Goal: Task Accomplishment & Management: Complete application form

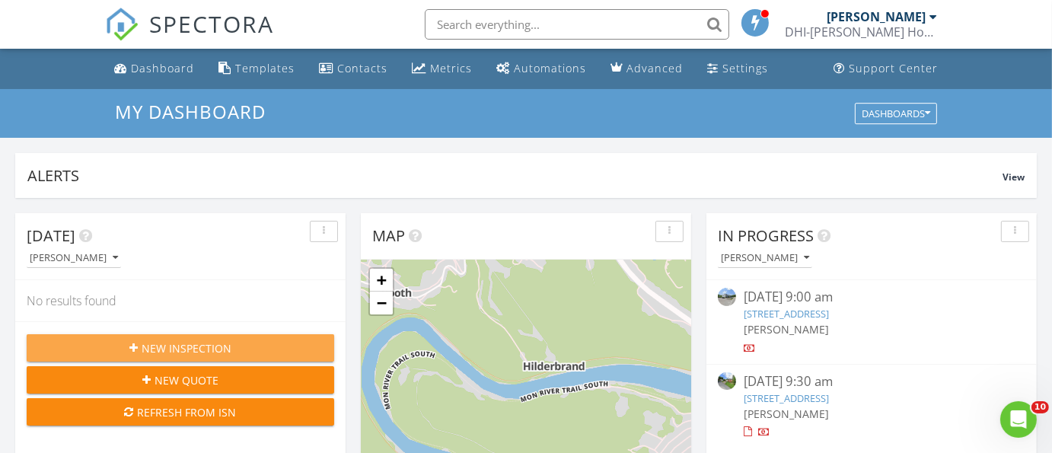
click at [152, 346] on span "New Inspection" at bounding box center [187, 348] width 90 height 16
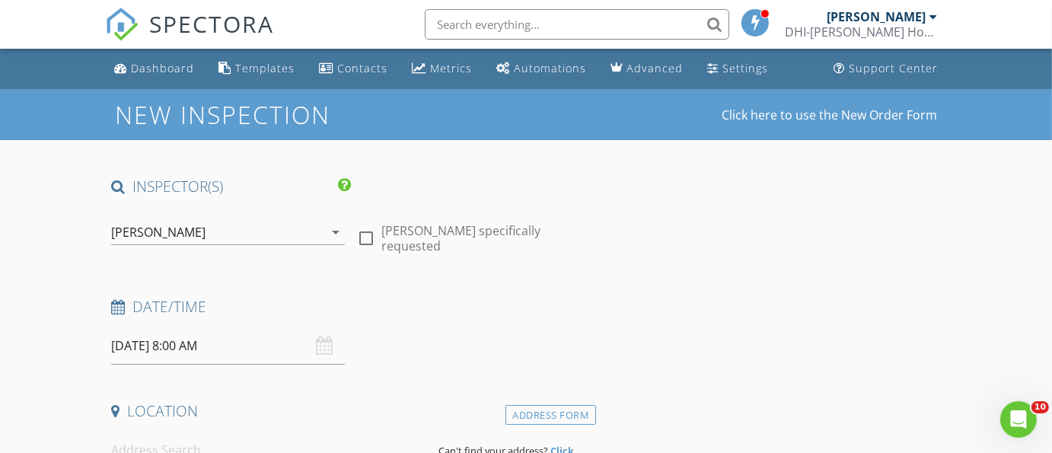
click at [334, 223] on icon "arrow_drop_down" at bounding box center [336, 232] width 18 height 18
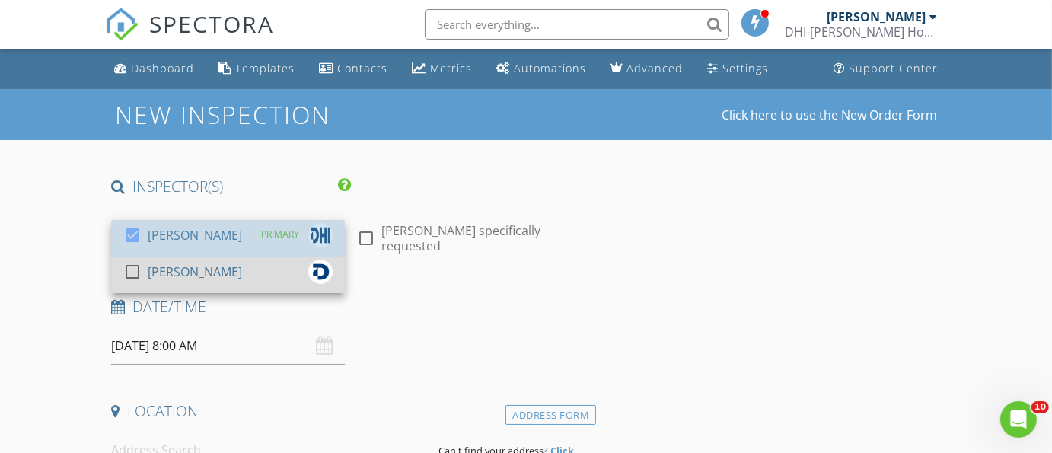
click at [125, 256] on div "check_box Jeffrey Davis PRIMARY check_box_outline_blank Joshua Overking" at bounding box center [228, 256] width 234 height 73
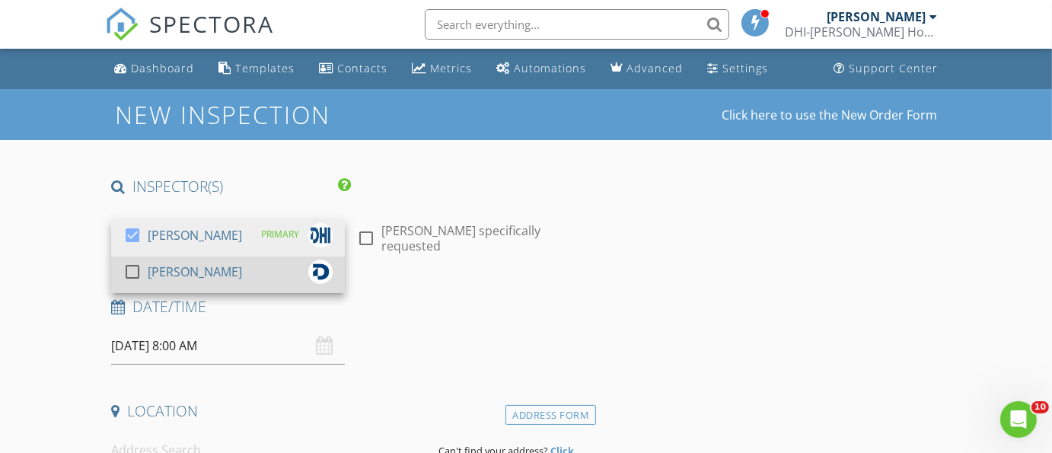
click at [132, 267] on div at bounding box center [133, 272] width 26 height 26
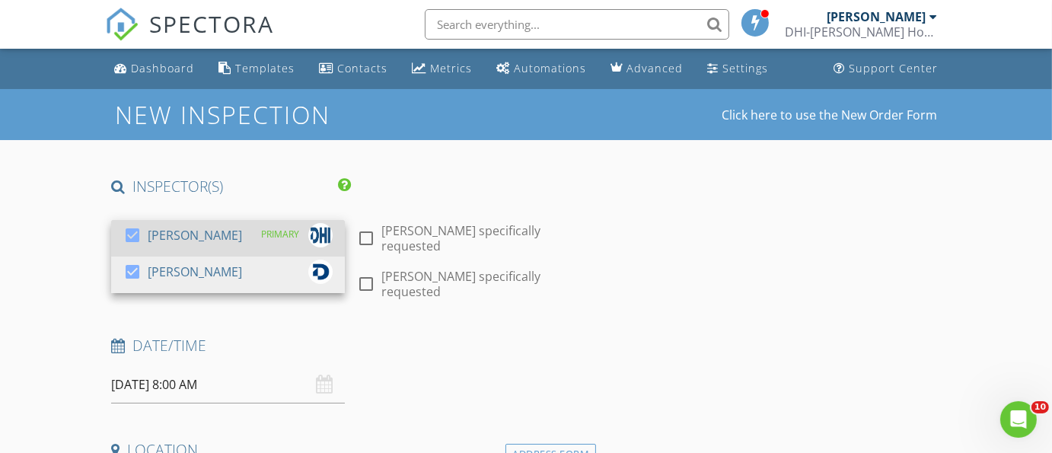
click at [134, 238] on div at bounding box center [133, 235] width 26 height 26
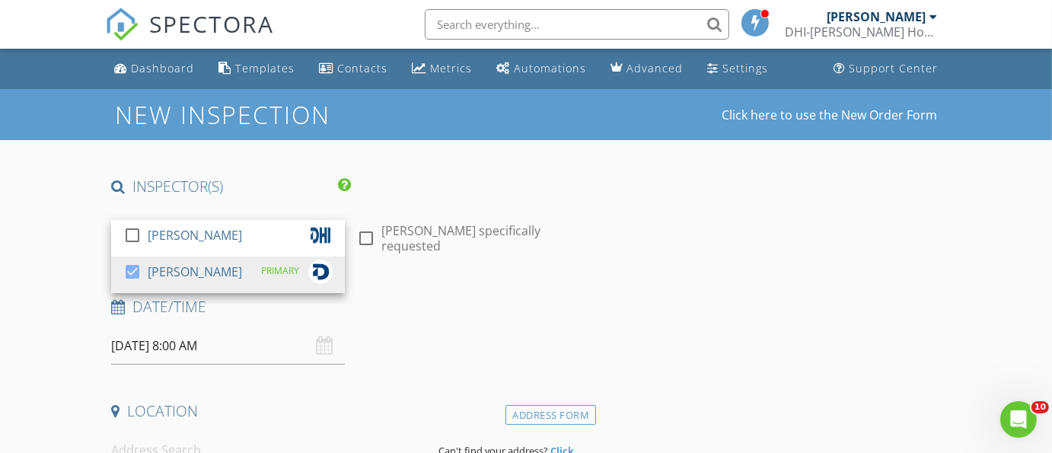
scroll to position [32, 0]
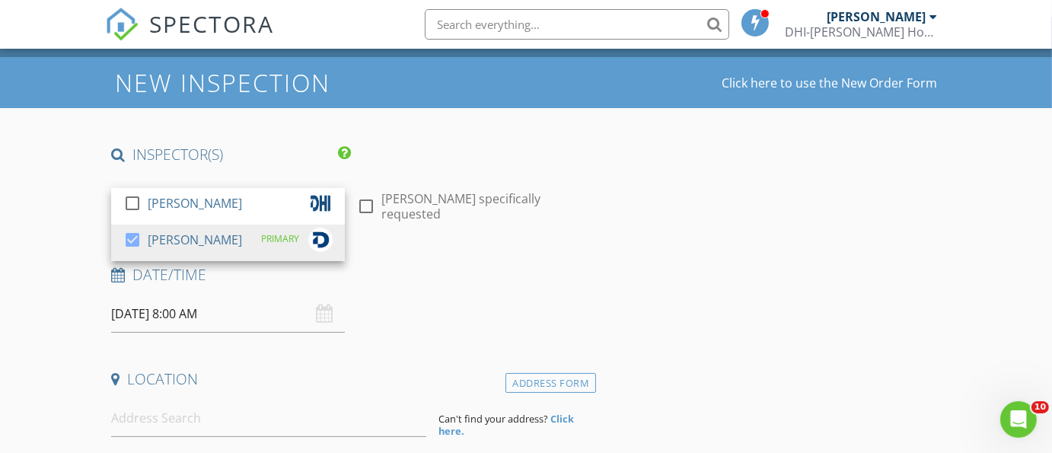
click at [172, 321] on input "[DATE] 8:00 AM" at bounding box center [227, 313] width 233 height 37
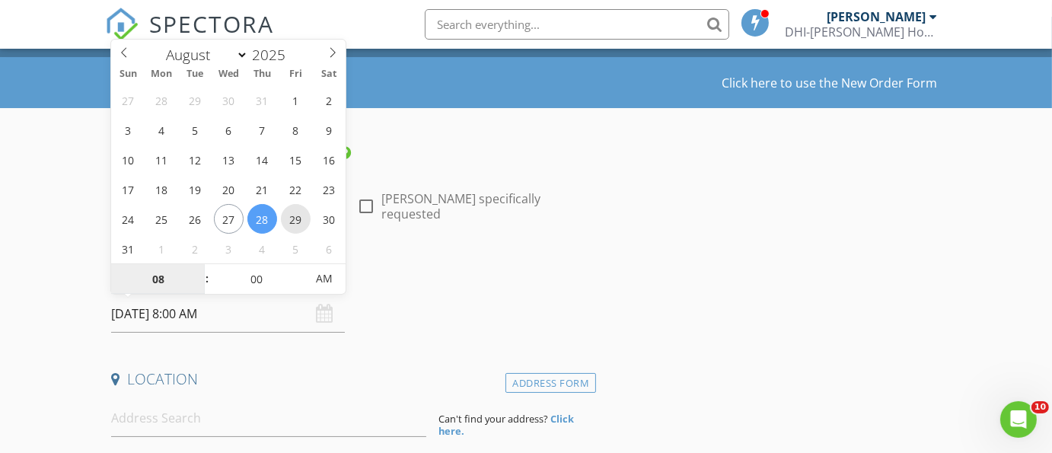
type input "08/29/2025 8:00 AM"
type input "09"
type input "08/29/2025 9:00 AM"
click at [200, 268] on span at bounding box center [199, 271] width 11 height 15
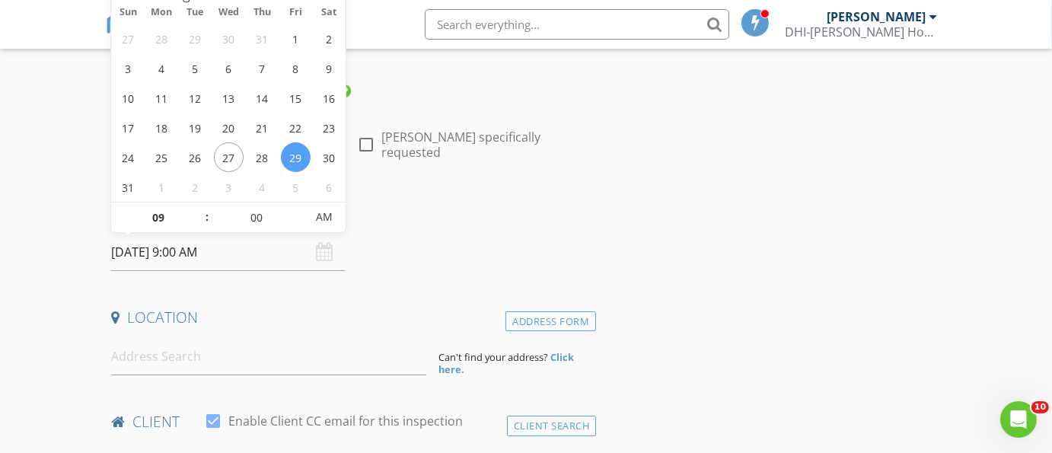
scroll to position [95, 0]
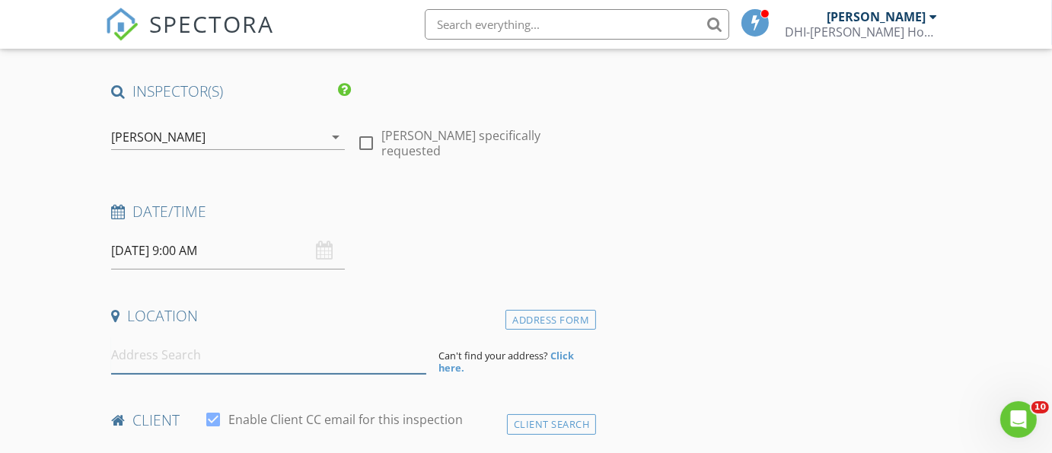
click at [233, 353] on input at bounding box center [268, 355] width 315 height 37
click at [190, 351] on input at bounding box center [268, 355] width 315 height 37
paste input "1997 Point Marion Rd Morgantown, WV 26508"
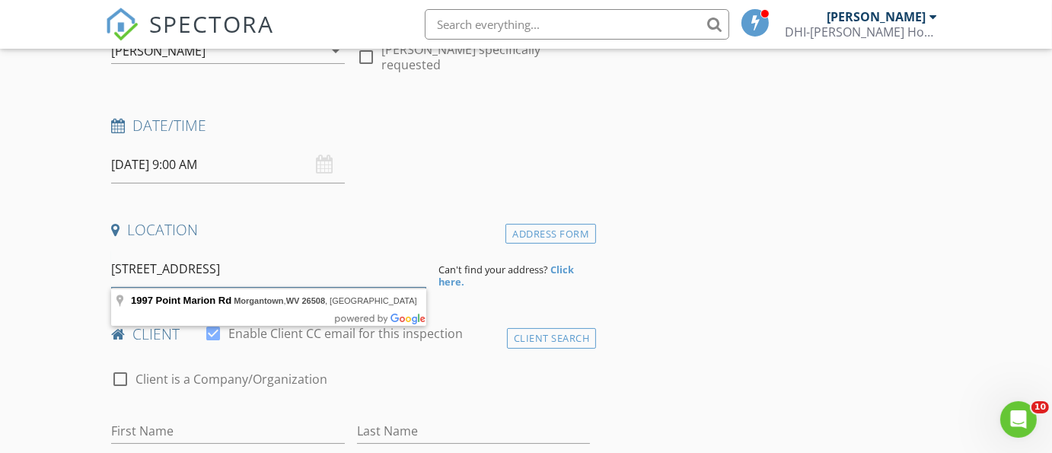
scroll to position [222, 0]
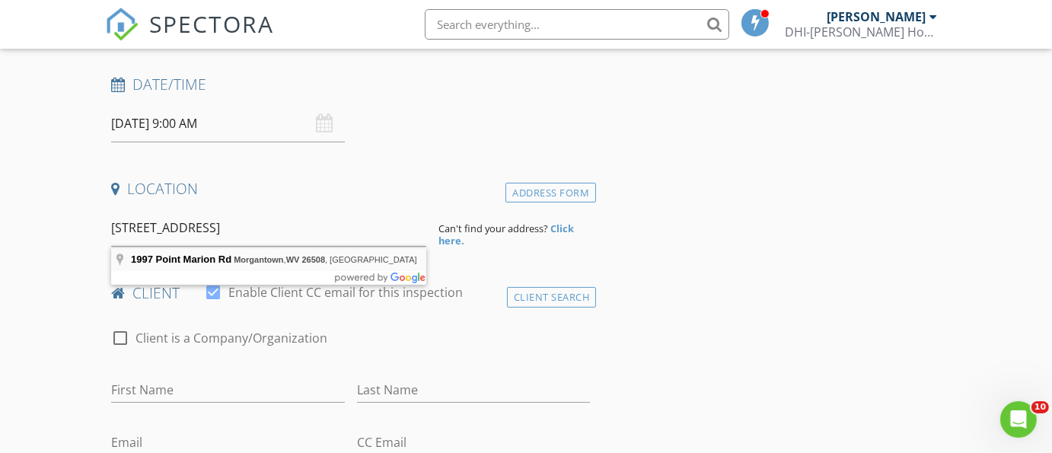
type input "1997 Point Marion Rd, Morgantown, WV 26508, USA"
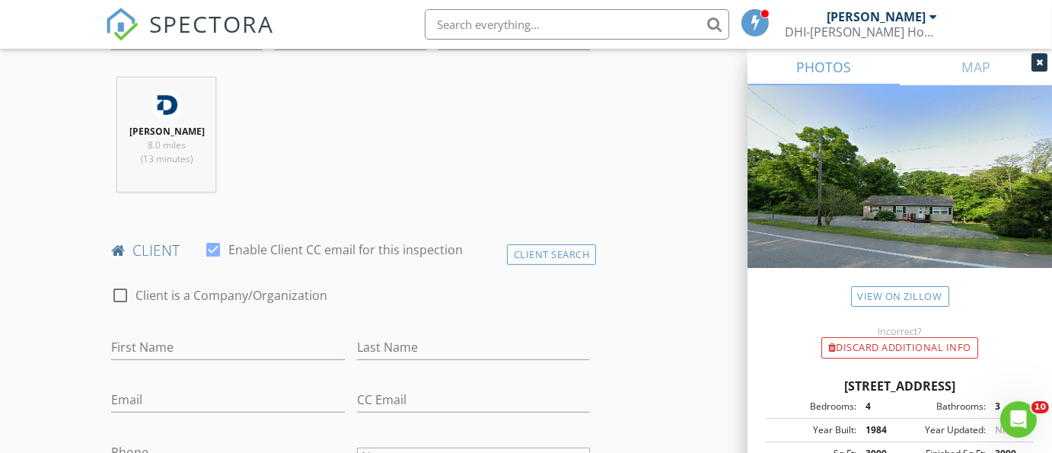
scroll to position [603, 0]
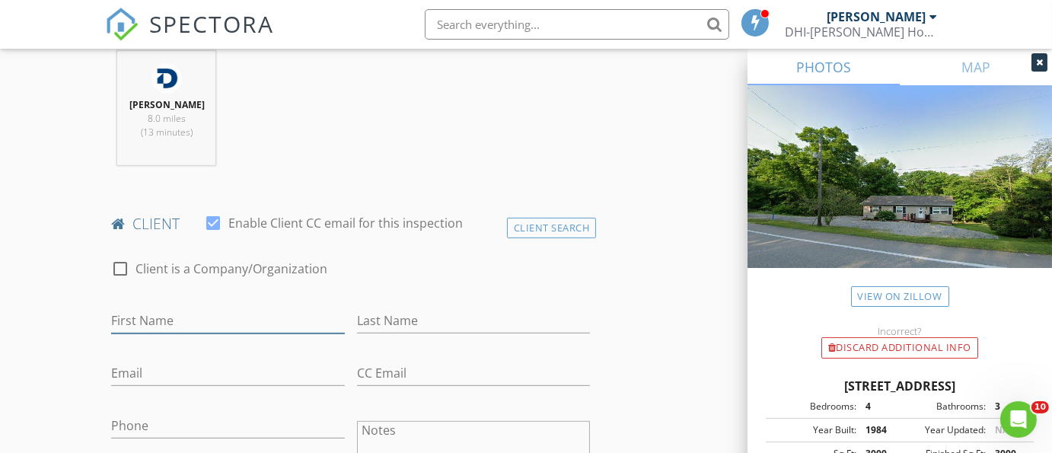
click at [130, 326] on input "First Name" at bounding box center [227, 320] width 233 height 25
type input "George"
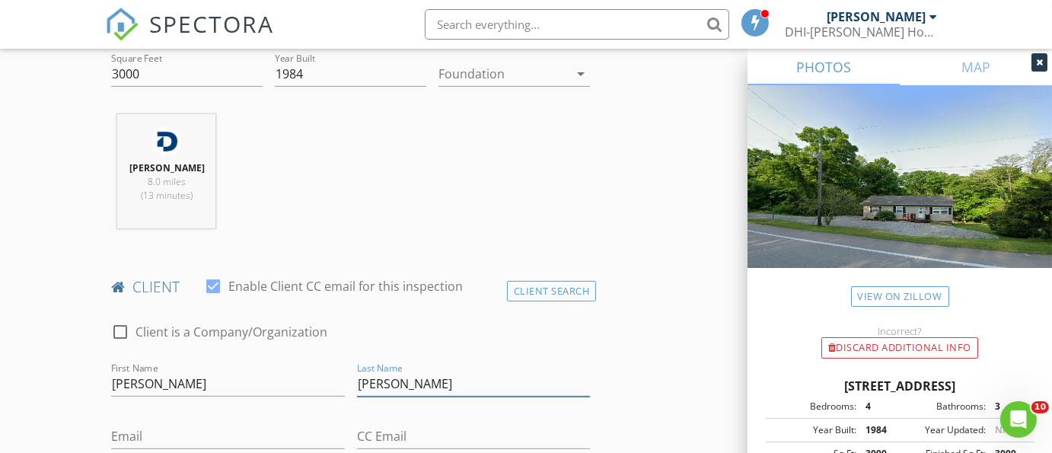
scroll to position [538, 0]
type input "Garris"
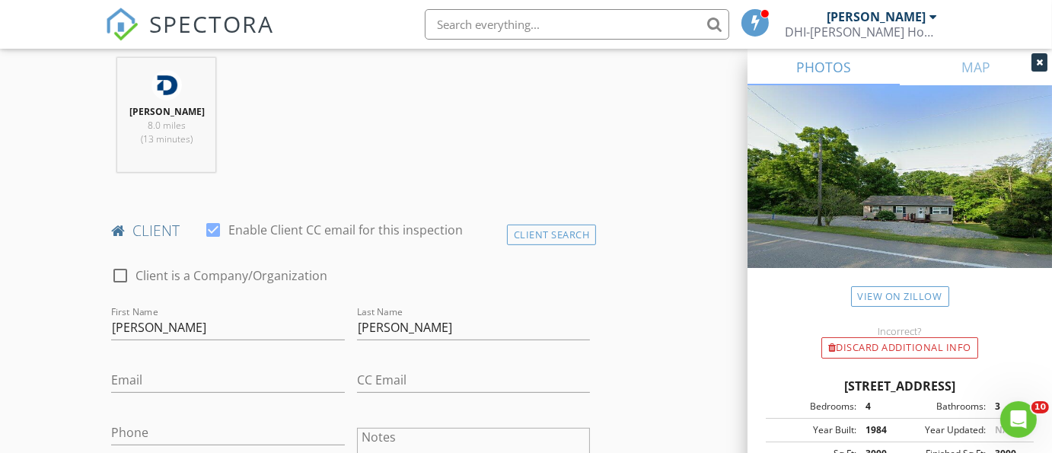
scroll to position [603, 0]
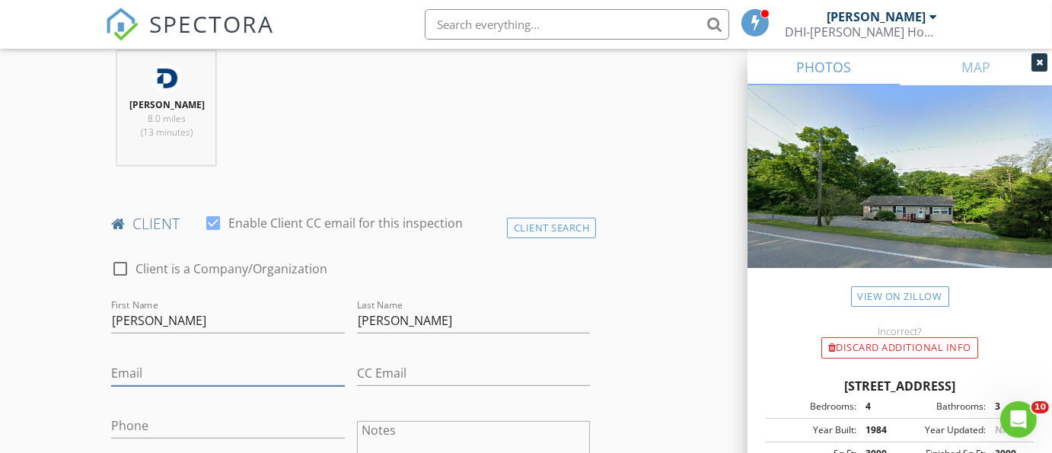
click at [224, 385] on input "Email" at bounding box center [227, 373] width 233 height 25
paste input "ggarris03@gmail.com"
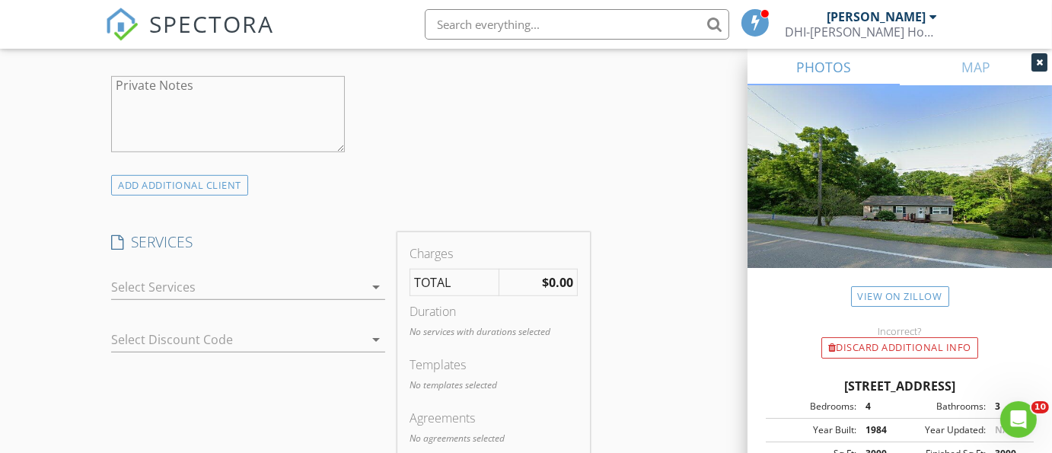
scroll to position [1079, 0]
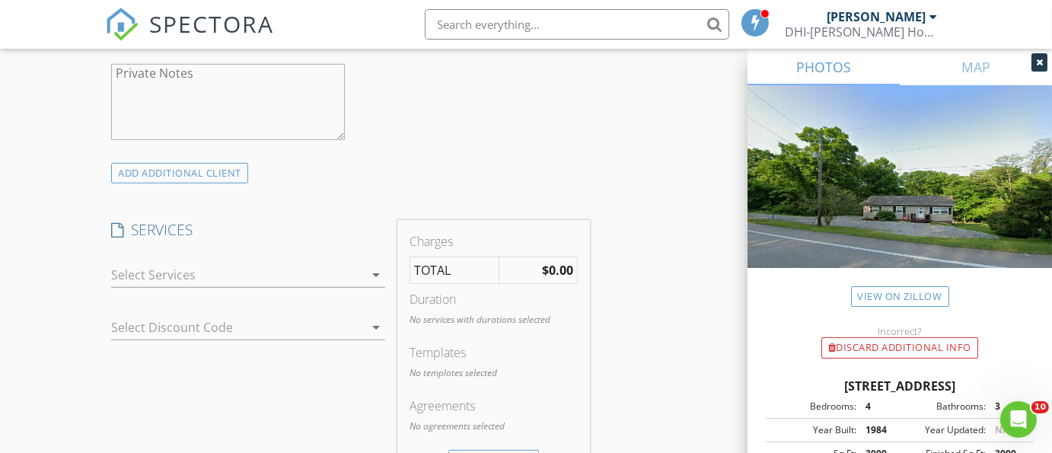
type input "ggarris03@gmail.com"
click at [370, 284] on icon "arrow_drop_down" at bounding box center [376, 275] width 18 height 18
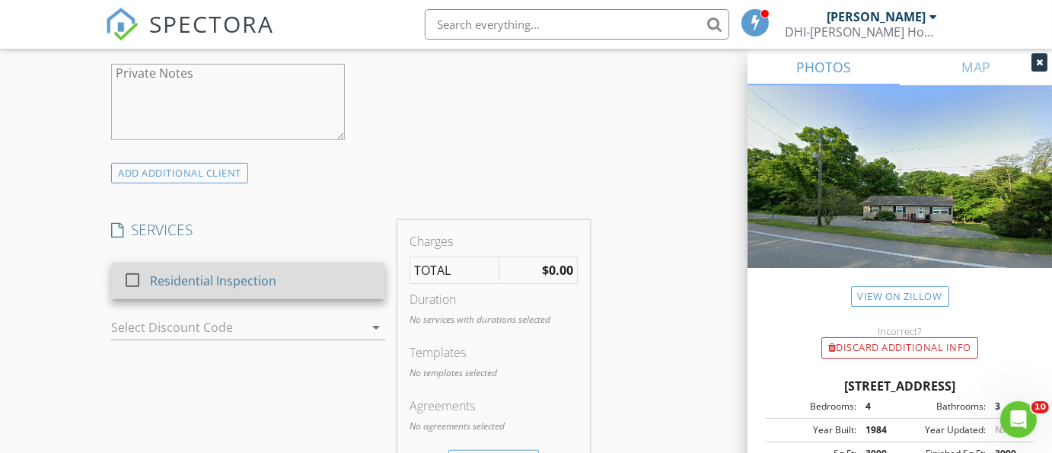
click at [297, 296] on div "Residential Inspection" at bounding box center [262, 281] width 223 height 30
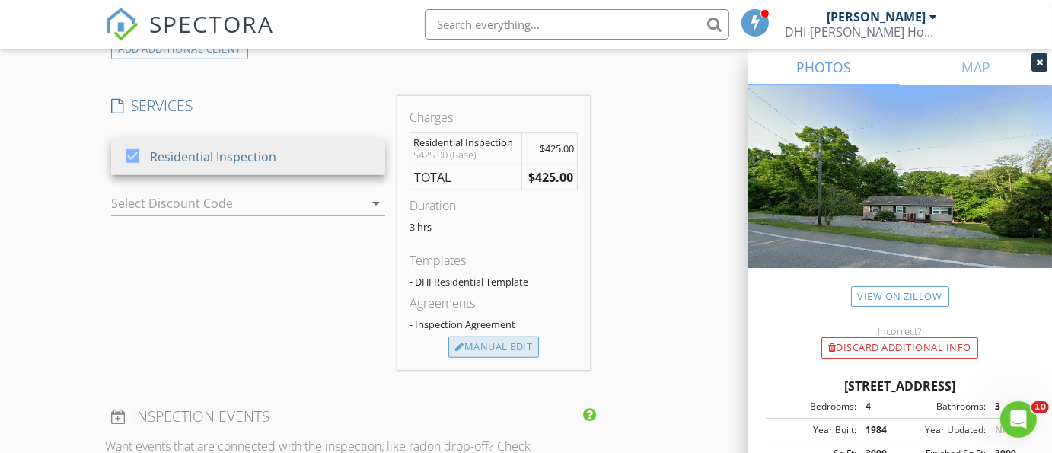
scroll to position [1205, 0]
click at [519, 356] on div "Manual Edit" at bounding box center [494, 345] width 91 height 21
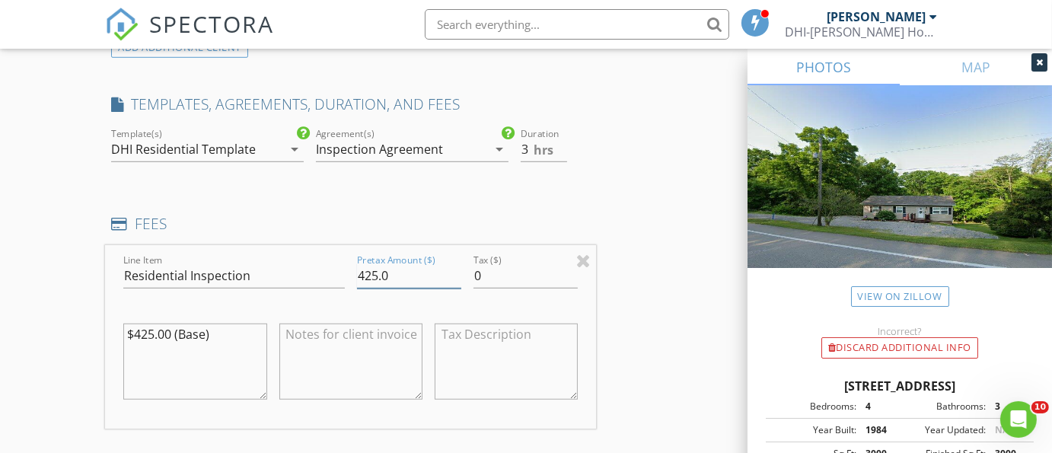
drag, startPoint x: 377, startPoint y: 292, endPoint x: 366, endPoint y: 292, distance: 10.7
click at [366, 289] on input "425.0" at bounding box center [409, 275] width 104 height 25
type input "440.0"
click at [653, 359] on div "INSPECTOR(S) check_box_outline_blank Jeffrey Davis check_box Joshua Overking PR…" at bounding box center [526, 303] width 842 height 2663
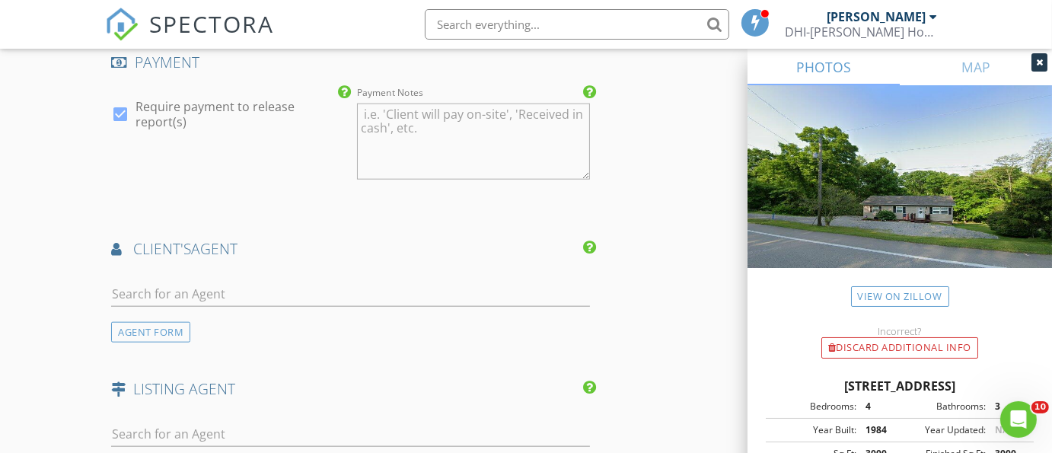
scroll to position [1841, 0]
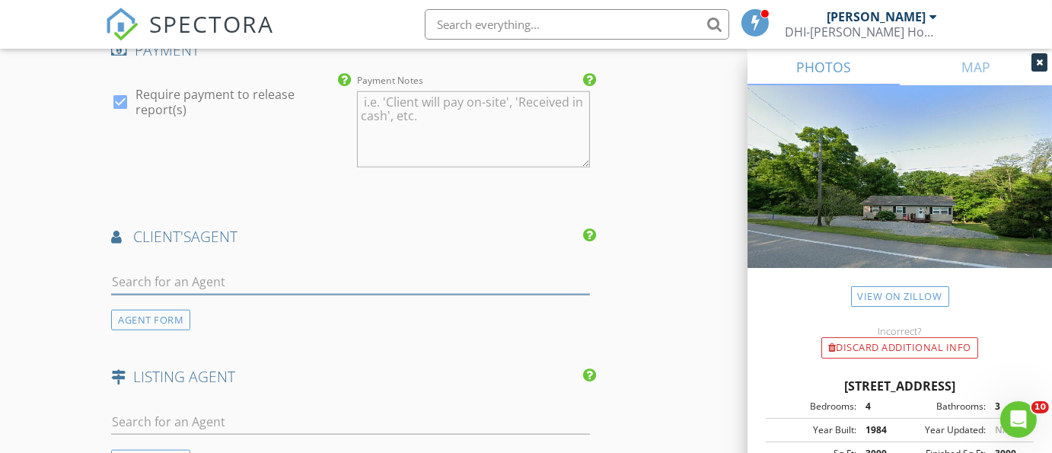
click at [251, 294] on input "text" at bounding box center [350, 282] width 479 height 25
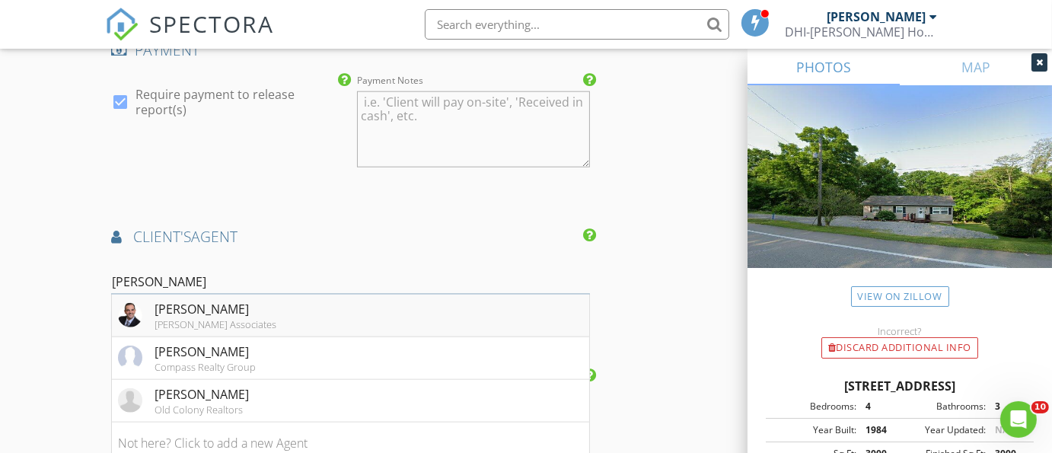
type input "Ryan"
click at [187, 318] on div "Ryan Petrucci" at bounding box center [216, 309] width 122 height 18
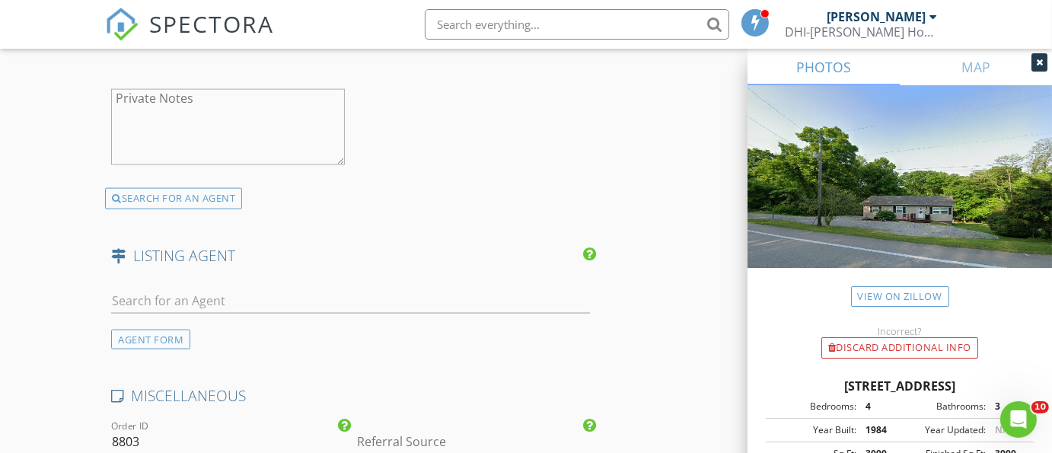
scroll to position [2347, 0]
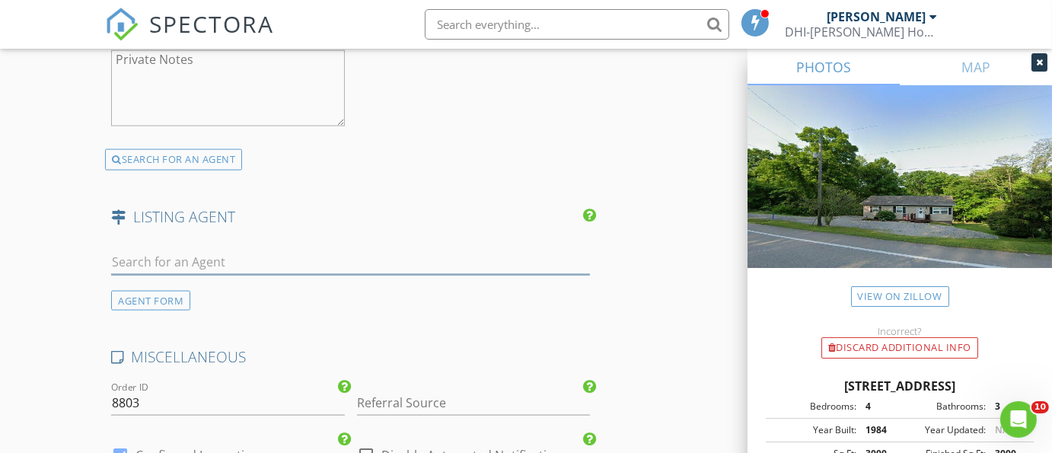
click at [235, 275] on input "text" at bounding box center [350, 262] width 479 height 25
type input "Kristen"
click at [258, 305] on div "No results found. Click to add a new Agent" at bounding box center [232, 296] width 229 height 18
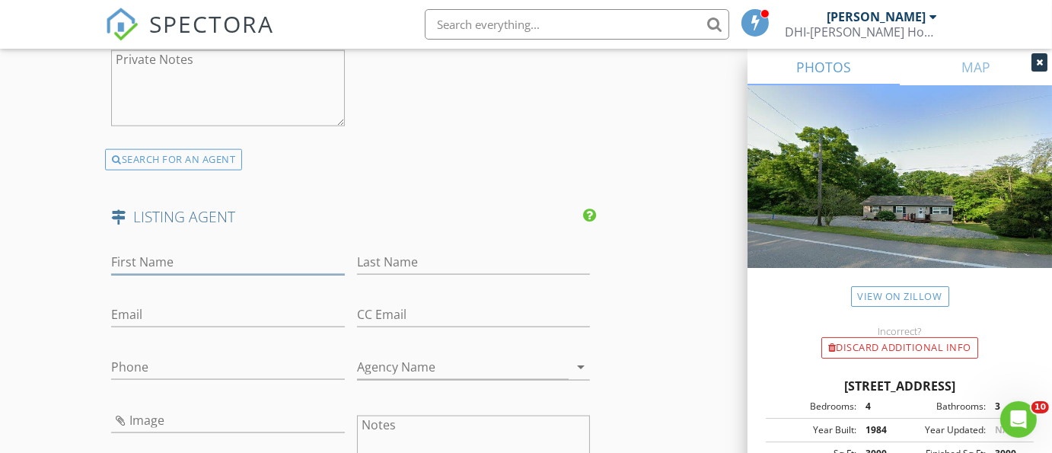
click at [181, 273] on input "First Name" at bounding box center [227, 262] width 233 height 25
paste input "Kristen Schoeneberger"
type input "Kristen Schoeneberger"
click at [401, 273] on input "Last Name" at bounding box center [473, 262] width 233 height 25
paste input "Kristen Schoeneberger"
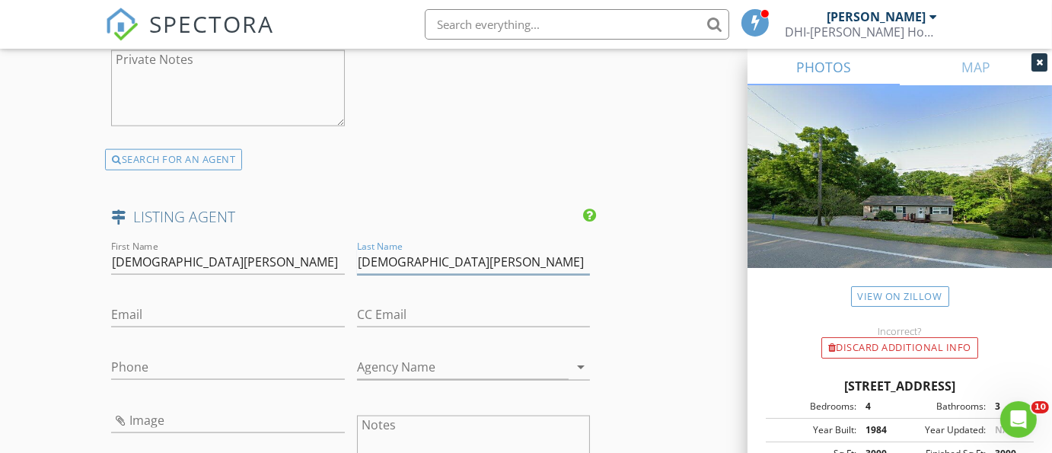
drag, startPoint x: 401, startPoint y: 276, endPoint x: 283, endPoint y: 272, distance: 118.1
click at [284, 273] on div "First Name Kristen Schoeneberger Last Name Kristen Schoeneberger Email CC Email…" at bounding box center [350, 436] width 491 height 396
type input "Schoeneberger"
drag, startPoint x: 149, startPoint y: 277, endPoint x: 271, endPoint y: 270, distance: 122.0
click at [271, 270] on input "Kristen Schoeneberger" at bounding box center [227, 262] width 233 height 25
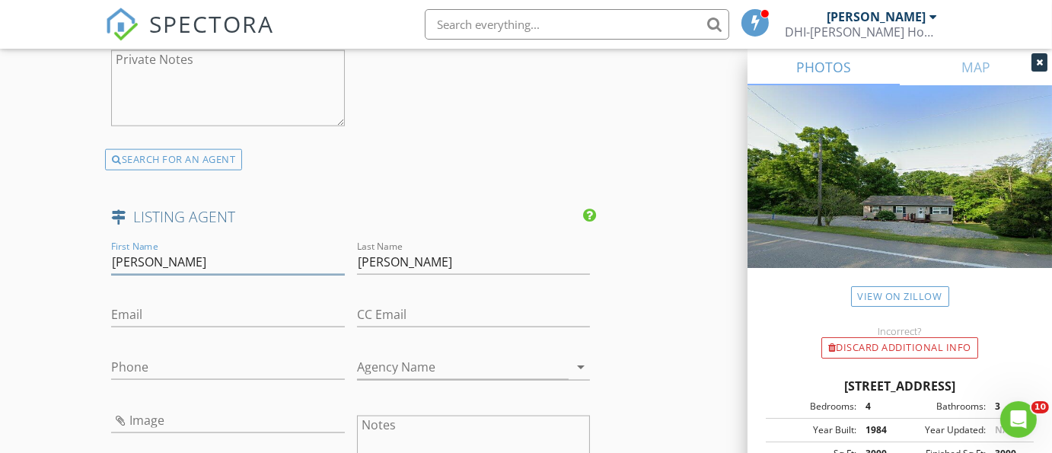
type input "Kristen"
click at [174, 322] on input "Email" at bounding box center [227, 314] width 233 height 25
paste input "kschoeneberger@tdhomepros.com"
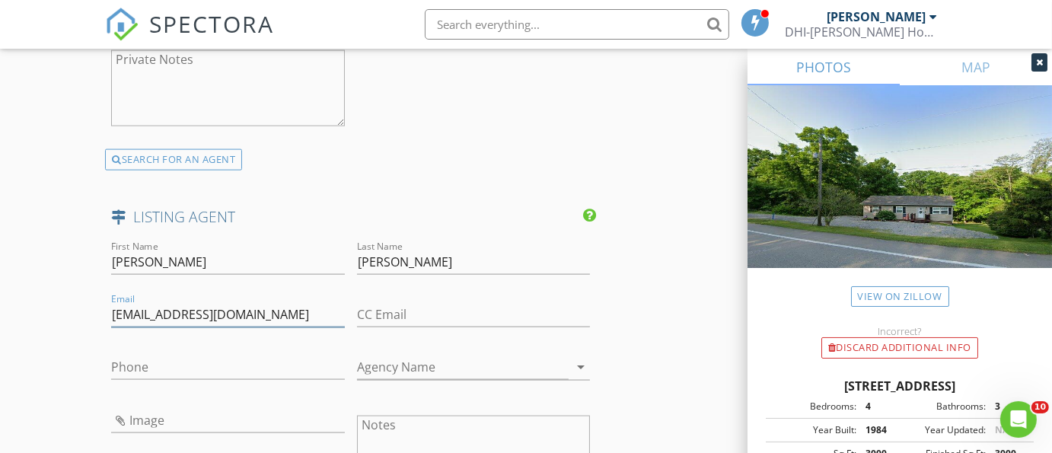
type input "kschoeneberger@tdhomepros.com"
click at [401, 376] on input "Agency Name" at bounding box center [463, 367] width 212 height 25
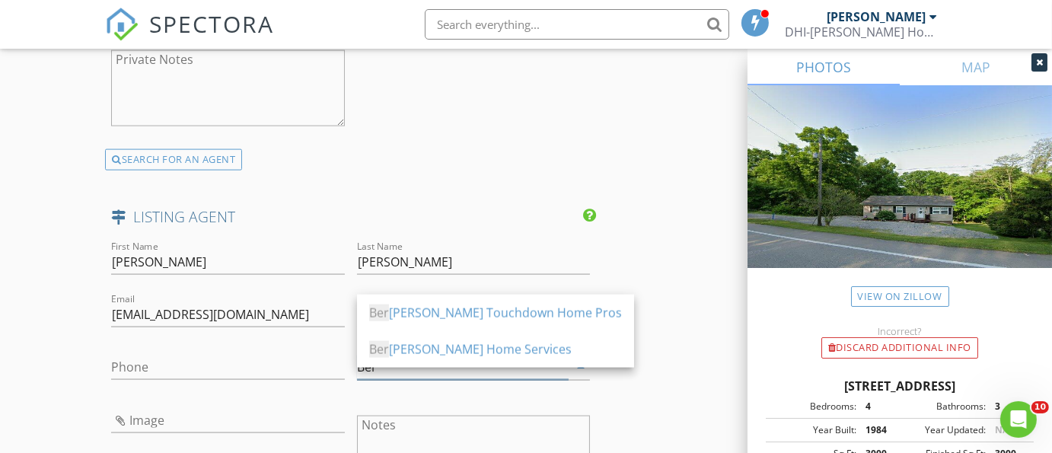
click at [474, 310] on div "Ber kshire Hathaway Touchdown Home Pros" at bounding box center [495, 313] width 253 height 18
type input "Berkshire Hathaway Touchdown Home Pros"
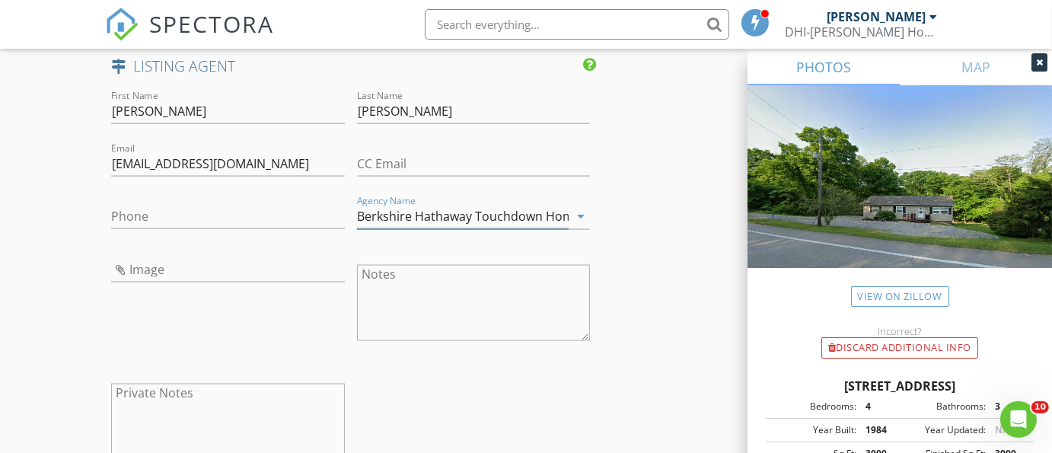
scroll to position [2507, 0]
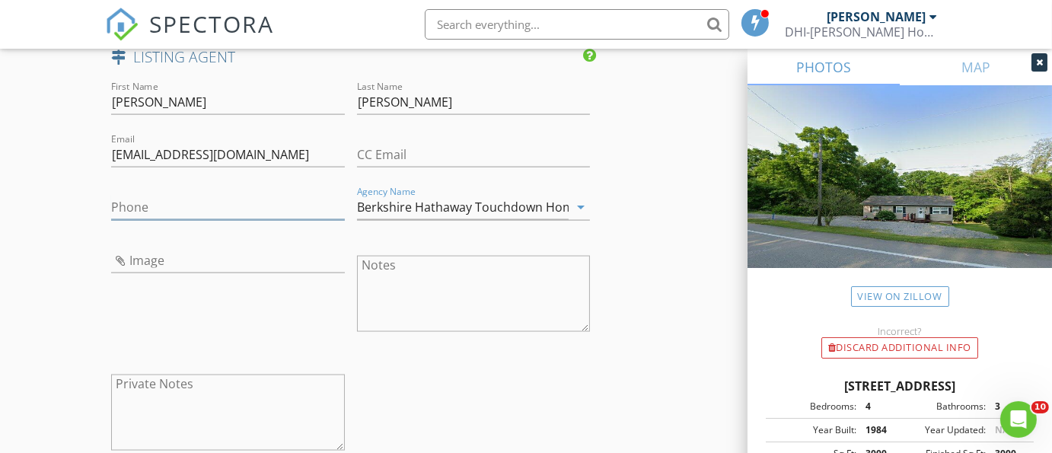
click at [157, 219] on input "Phone" at bounding box center [227, 207] width 233 height 25
paste input "610-906-6018"
drag, startPoint x: 110, startPoint y: 221, endPoint x: 238, endPoint y: 230, distance: 128.3
click at [238, 220] on input "610-906-6018" at bounding box center [227, 207] width 233 height 25
paste input "412-607-4696"
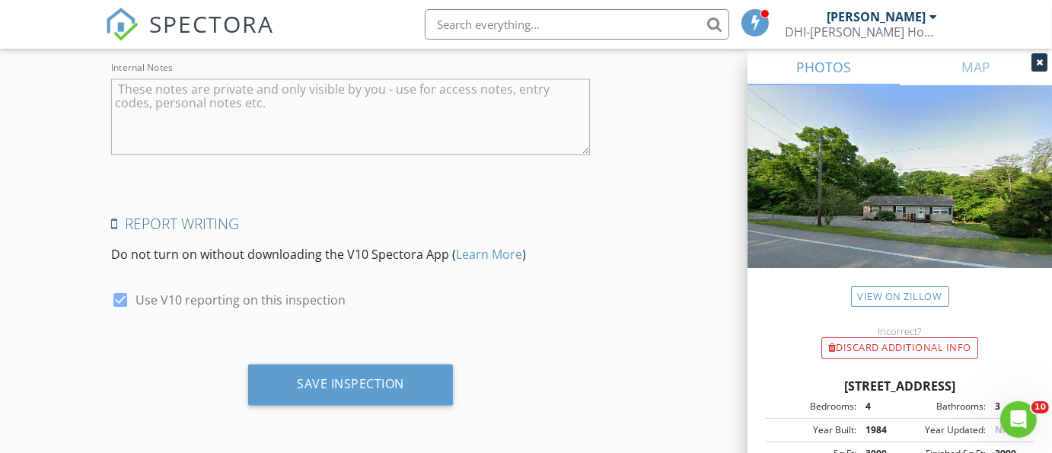
scroll to position [3125, 0]
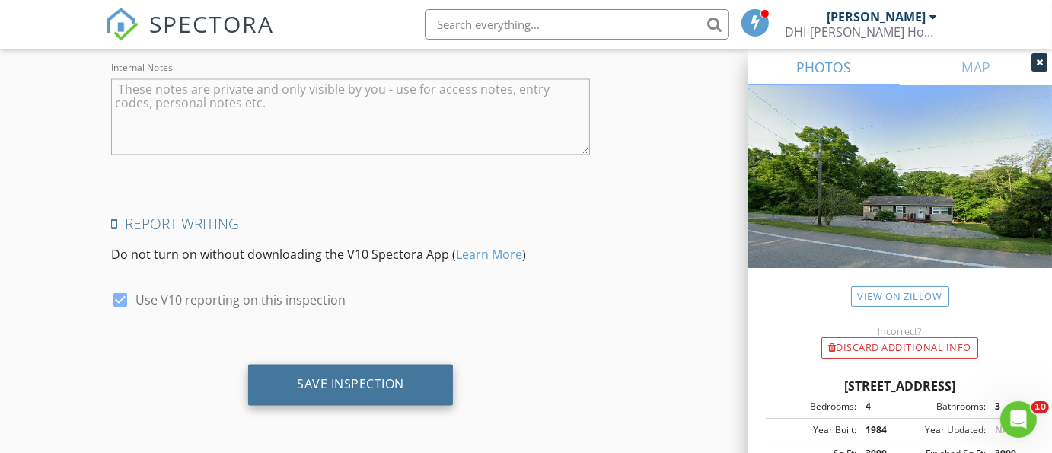
type input "412-607-4696"
click at [356, 387] on div "Save Inspection" at bounding box center [350, 383] width 107 height 15
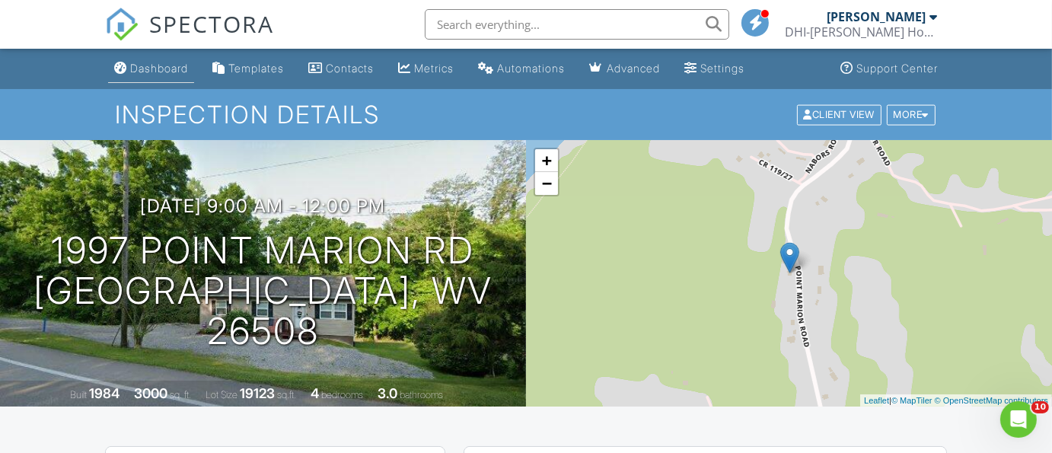
click at [155, 69] on div "Dashboard" at bounding box center [159, 68] width 58 height 13
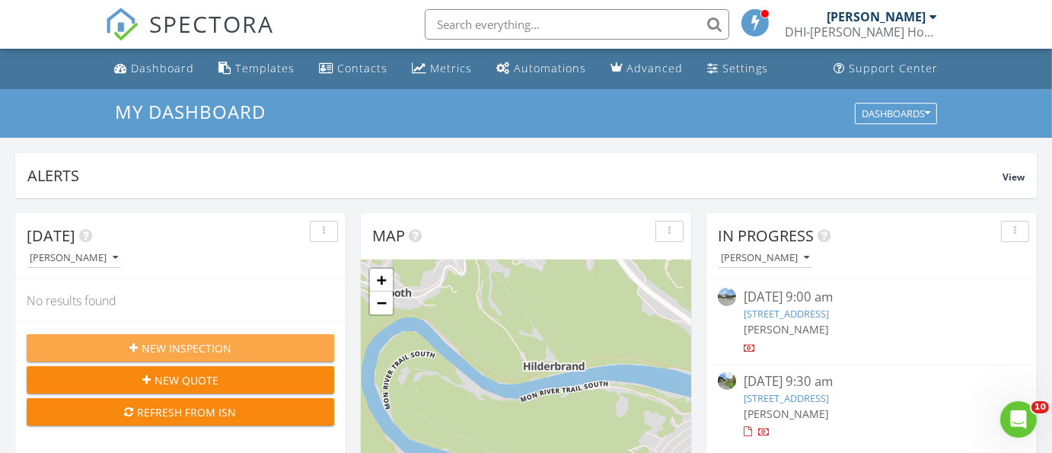
click at [188, 351] on span "New Inspection" at bounding box center [187, 348] width 90 height 16
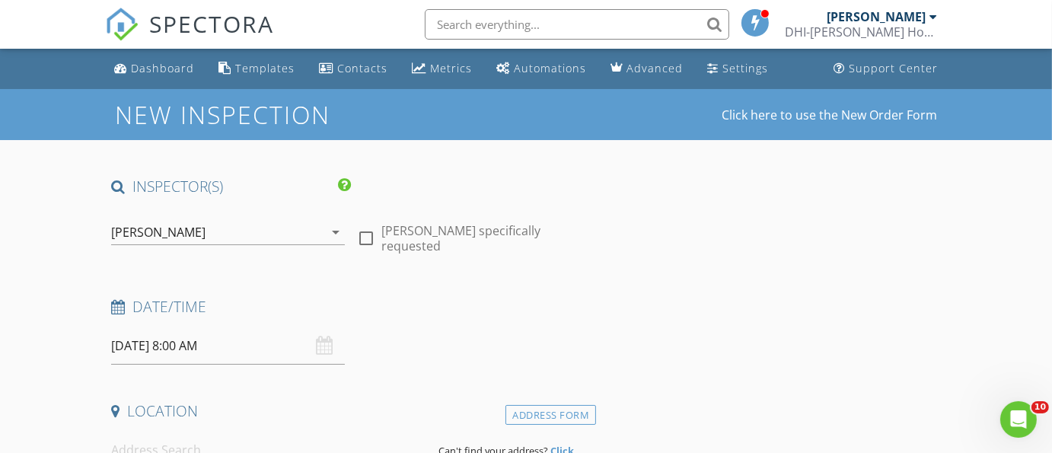
click at [319, 350] on div "[DATE] 8:00 AM" at bounding box center [227, 345] width 233 height 37
click at [120, 309] on icon at bounding box center [118, 307] width 14 height 14
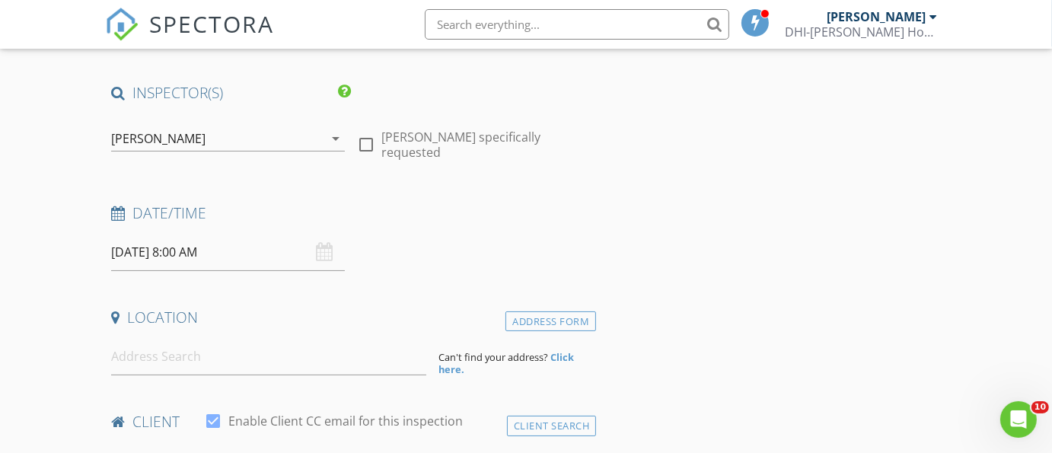
scroll to position [95, 0]
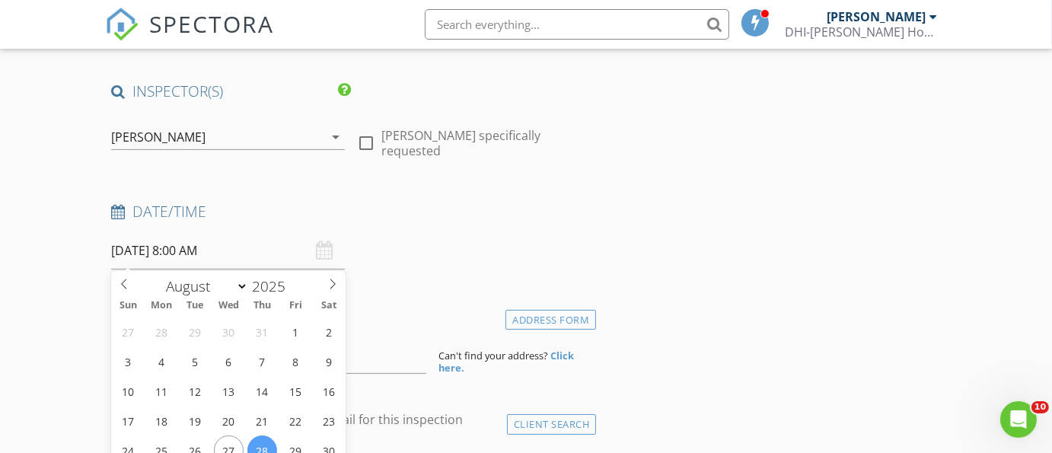
click at [147, 257] on input "[DATE] 8:00 AM" at bounding box center [227, 250] width 233 height 37
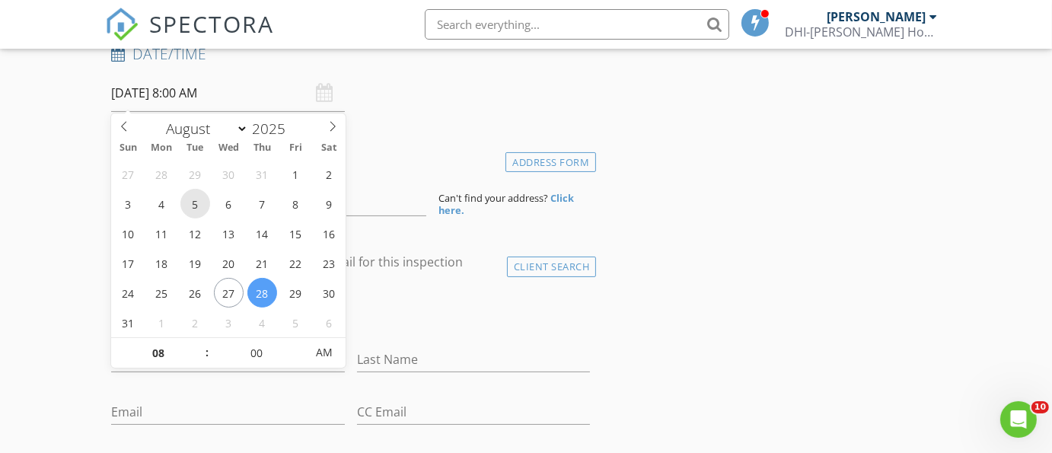
scroll to position [318, 0]
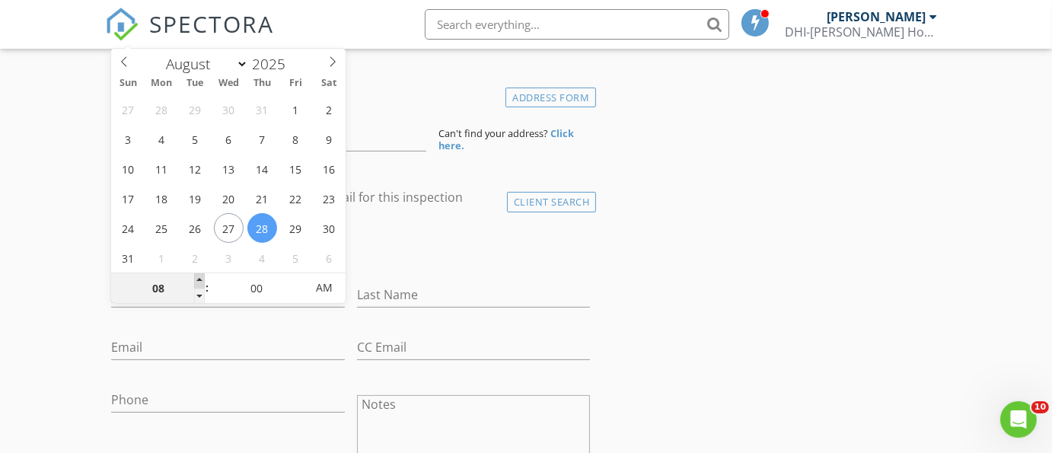
type input "09"
type input "[DATE] 9:00 AM"
click at [202, 276] on span at bounding box center [199, 280] width 11 height 15
type input "10"
type input "[DATE] 10:00 AM"
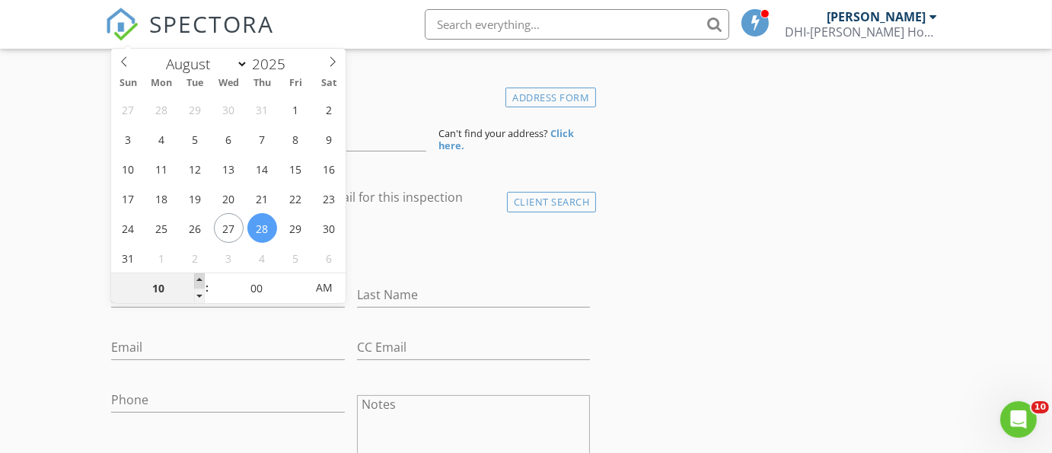
click at [202, 276] on span at bounding box center [199, 280] width 11 height 15
type input "11"
type input "[DATE] 11:00 AM"
click at [202, 276] on span at bounding box center [199, 280] width 11 height 15
type input "12"
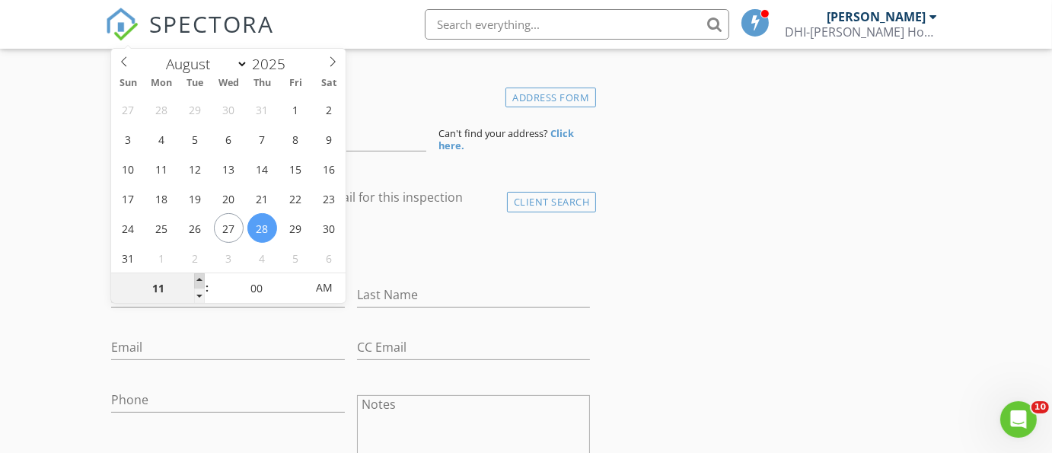
type input "08/28/2025 12:00 PM"
click at [202, 276] on span at bounding box center [199, 280] width 11 height 15
type input "01"
type input "08/28/2025 1:00 PM"
click at [202, 276] on span at bounding box center [199, 280] width 11 height 15
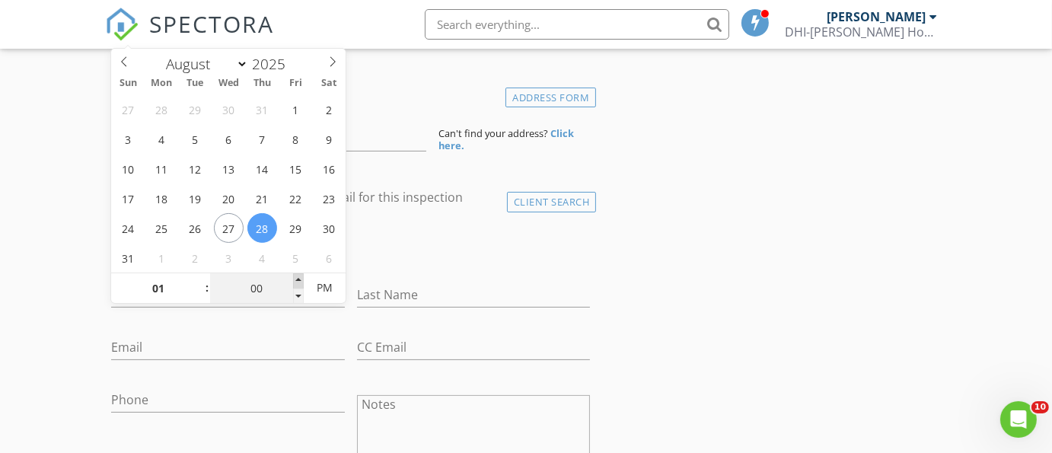
type input "05"
type input "08/28/2025 1:05 PM"
click at [297, 279] on span at bounding box center [298, 280] width 11 height 15
type input "10"
type input "08/28/2025 1:10 PM"
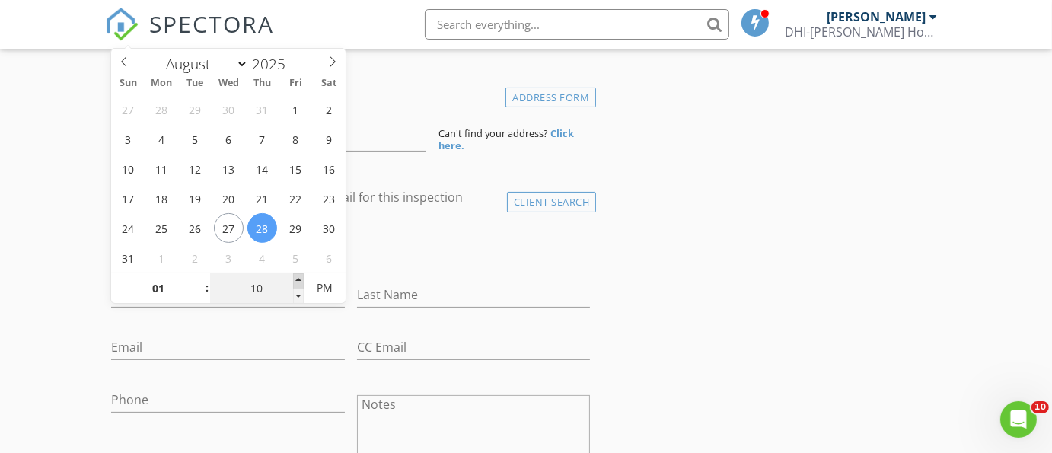
click at [297, 279] on span at bounding box center [298, 280] width 11 height 15
type input "15"
type input "08/28/2025 1:15 PM"
click at [297, 279] on span at bounding box center [298, 280] width 11 height 15
type input "20"
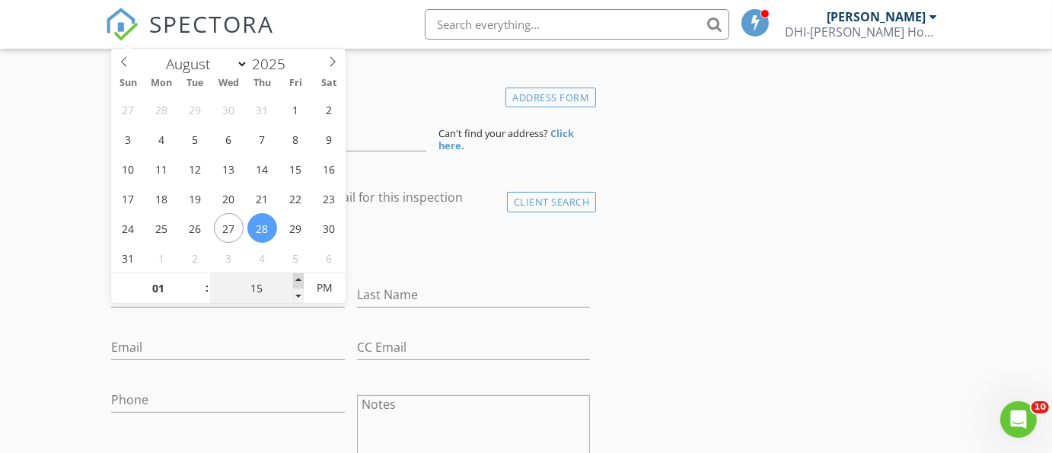
type input "08/28/2025 1:20 PM"
click at [297, 279] on span at bounding box center [298, 280] width 11 height 15
type input "25"
type input "08/28/2025 1:25 PM"
click at [297, 279] on span at bounding box center [298, 280] width 11 height 15
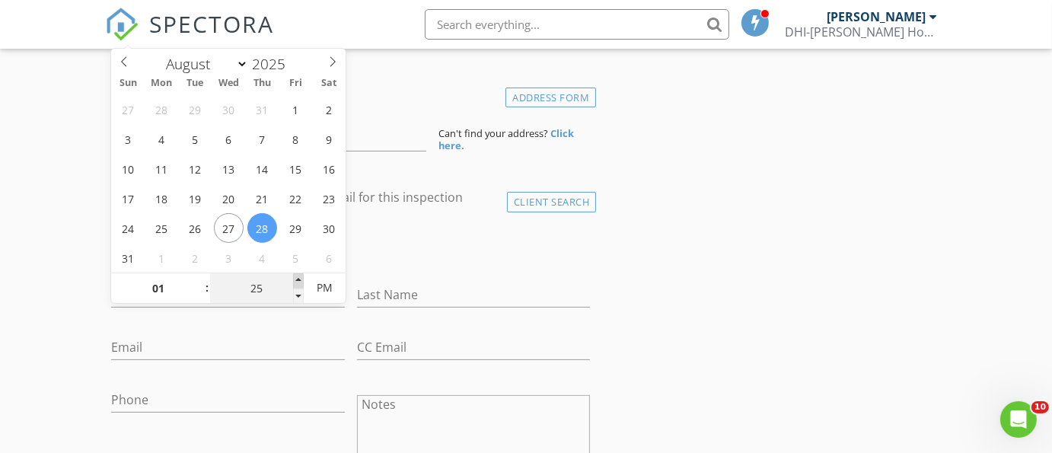
type input "30"
type input "08/28/2025 1:30 PM"
click at [297, 279] on span at bounding box center [298, 280] width 11 height 15
click at [407, 254] on div "check_box_outline_blank Client is a Company/Organization" at bounding box center [350, 251] width 479 height 40
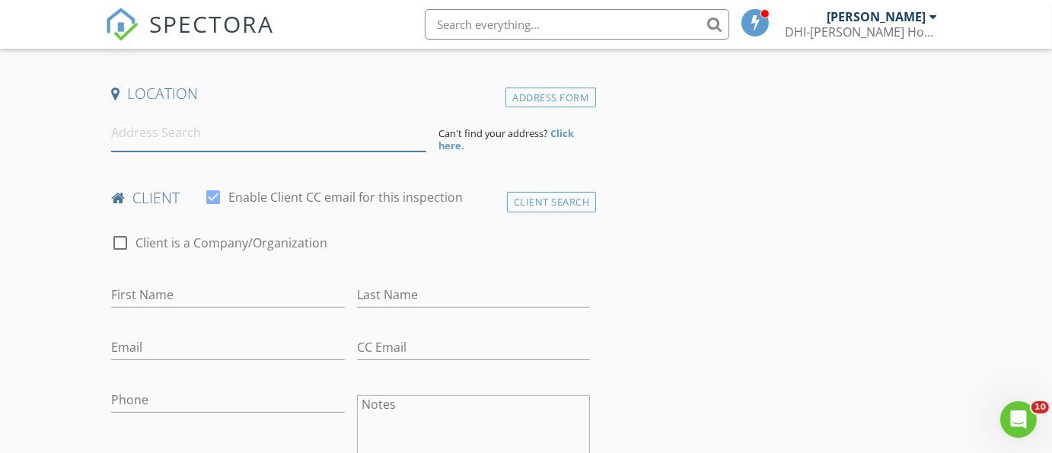
click at [183, 140] on input at bounding box center [268, 132] width 315 height 37
paste input "623 Mariner Vlg Morgantown, WV 26508"
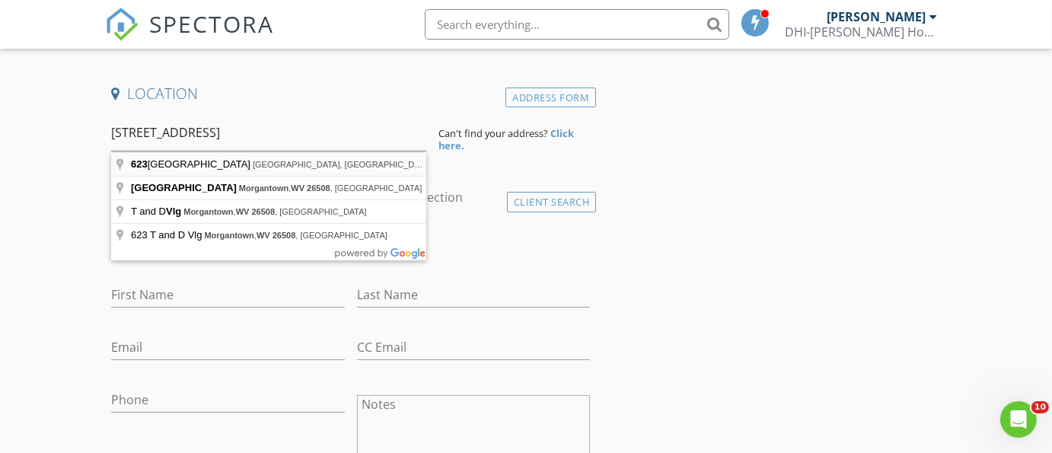
type input "623 Mariner Village, Morgantown, WV, USA"
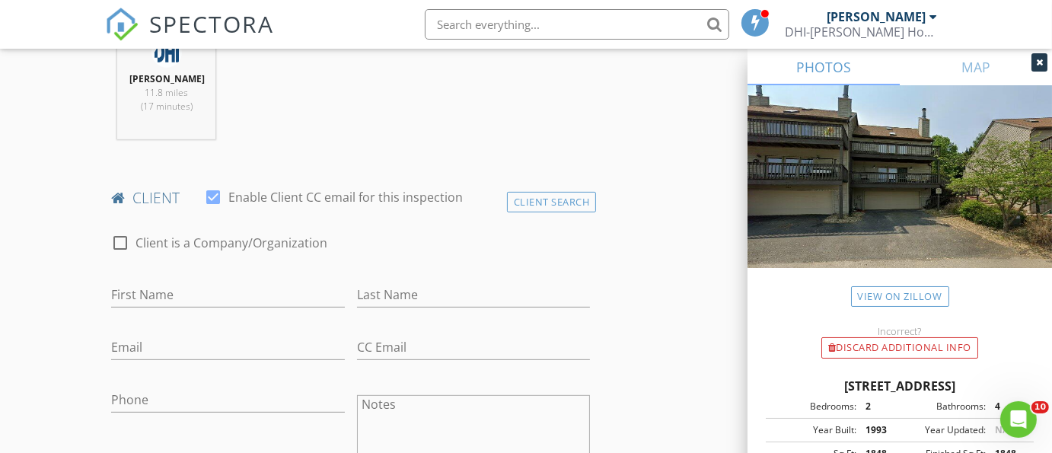
scroll to position [634, 0]
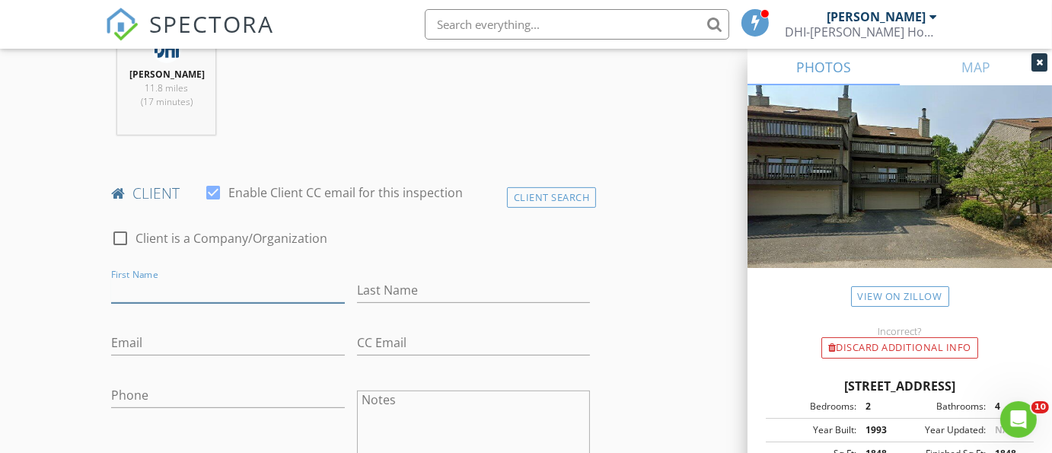
click at [174, 285] on input "First Name" at bounding box center [227, 290] width 233 height 25
type input "Phil"
click at [418, 286] on input "Last Name" at bounding box center [473, 290] width 233 height 25
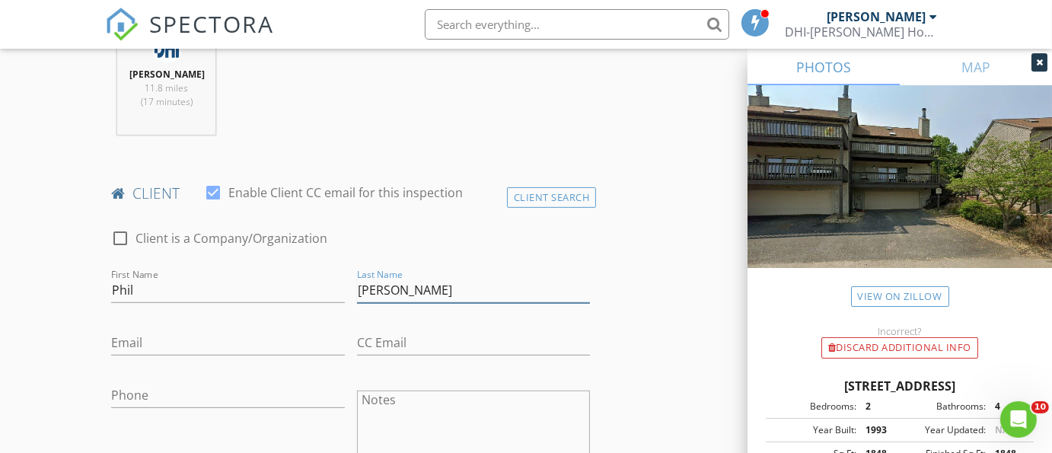
type input "Luzi"
click at [149, 331] on input "Email" at bounding box center [227, 343] width 233 height 25
click at [173, 335] on input "Email" at bounding box center [227, 343] width 233 height 25
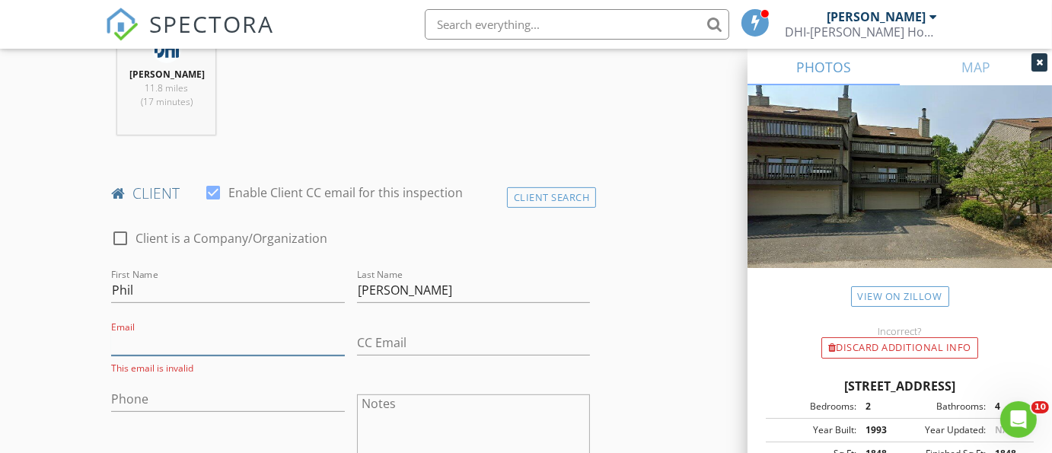
paste input "philluzi@gmail.com"
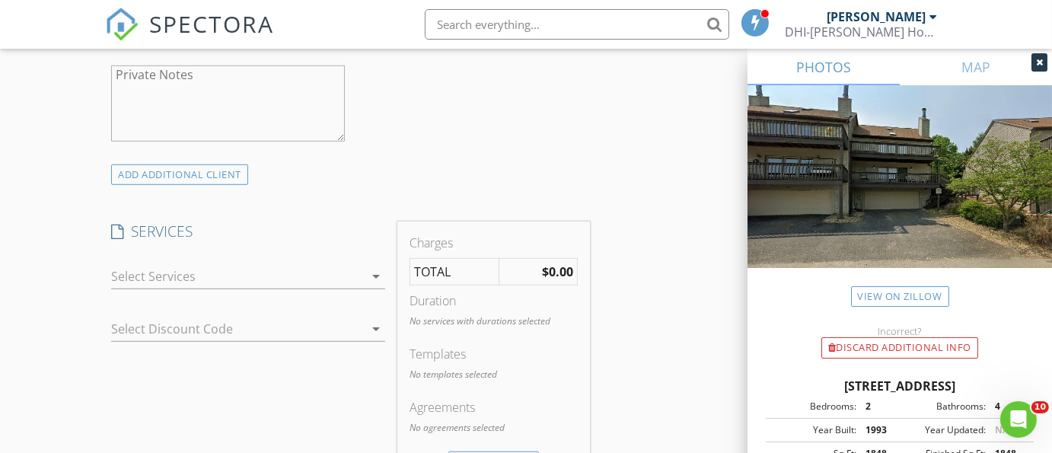
scroll to position [1079, 0]
type input "philluzi@gmail.com"
click at [377, 272] on icon "arrow_drop_down" at bounding box center [376, 275] width 18 height 18
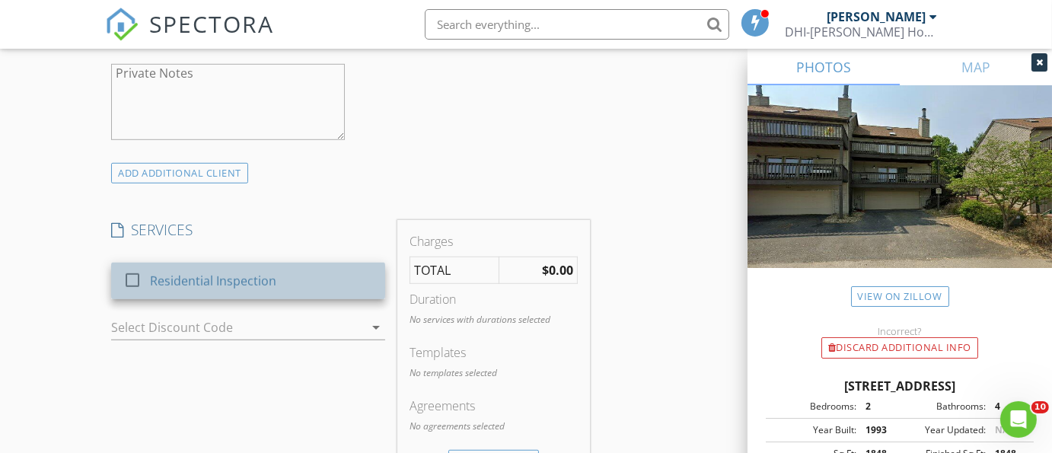
click at [268, 270] on div "Residential Inspection" at bounding box center [262, 281] width 223 height 30
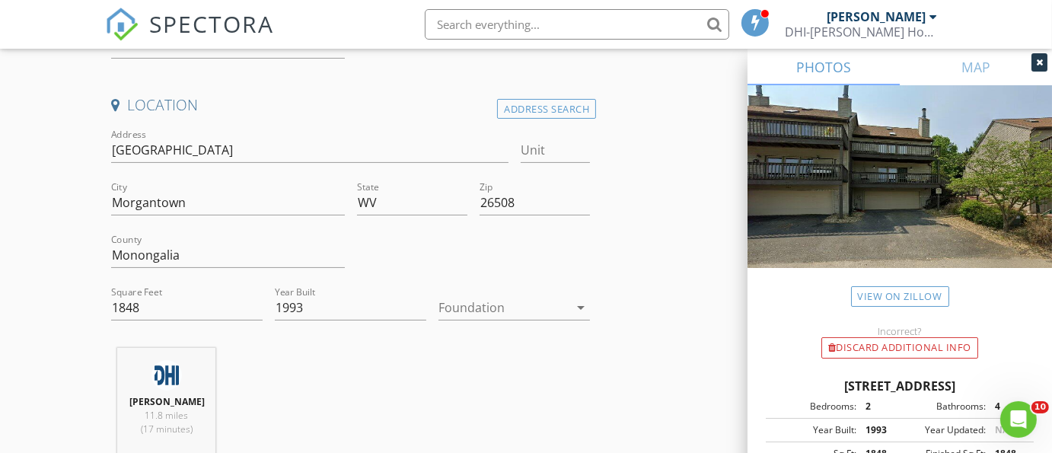
scroll to position [318, 0]
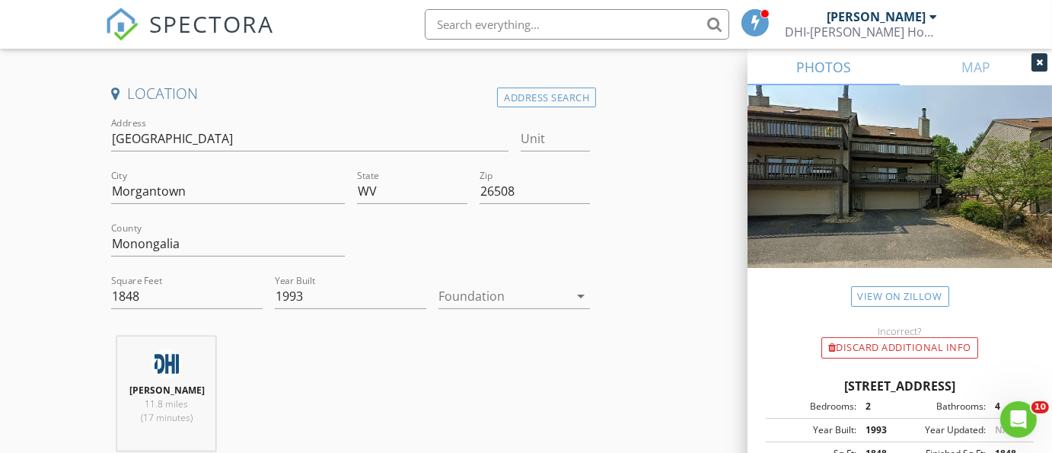
click at [579, 294] on icon "arrow_drop_down" at bounding box center [581, 296] width 18 height 18
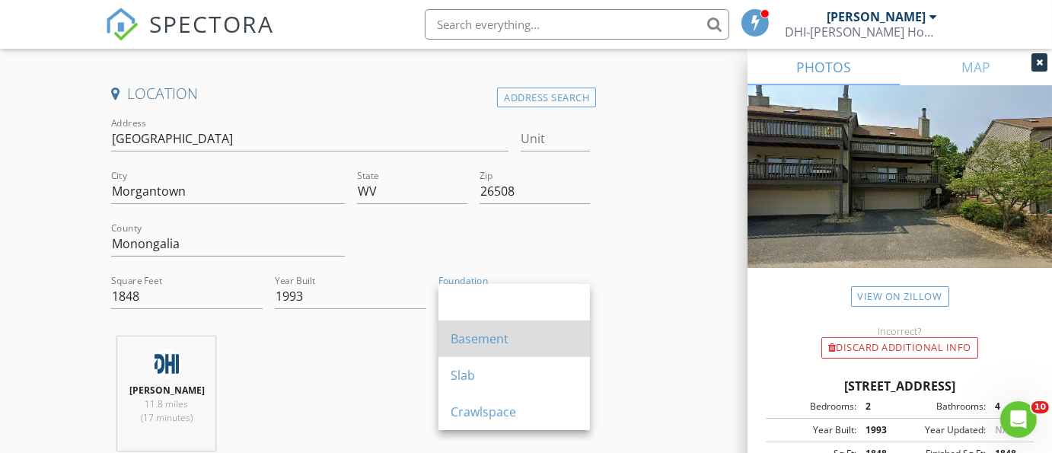
click at [500, 333] on div "Basement" at bounding box center [514, 339] width 127 height 18
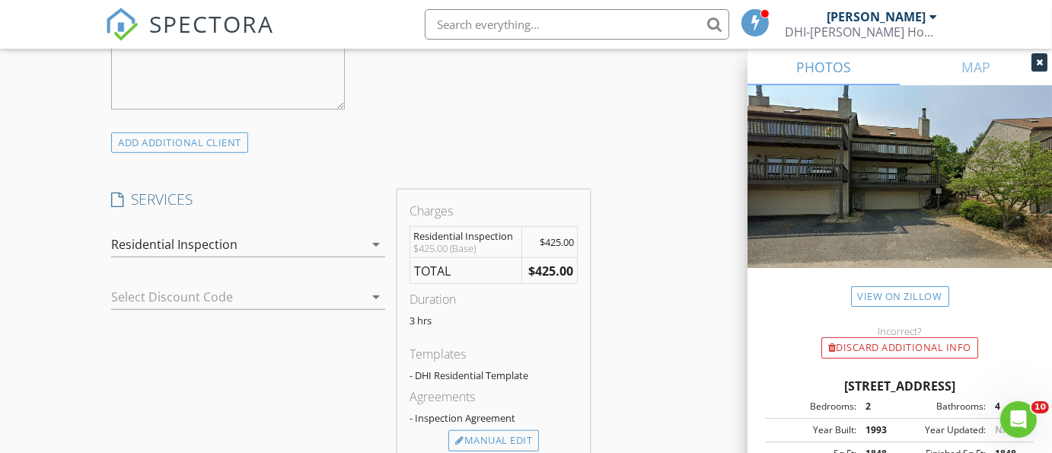
scroll to position [1142, 0]
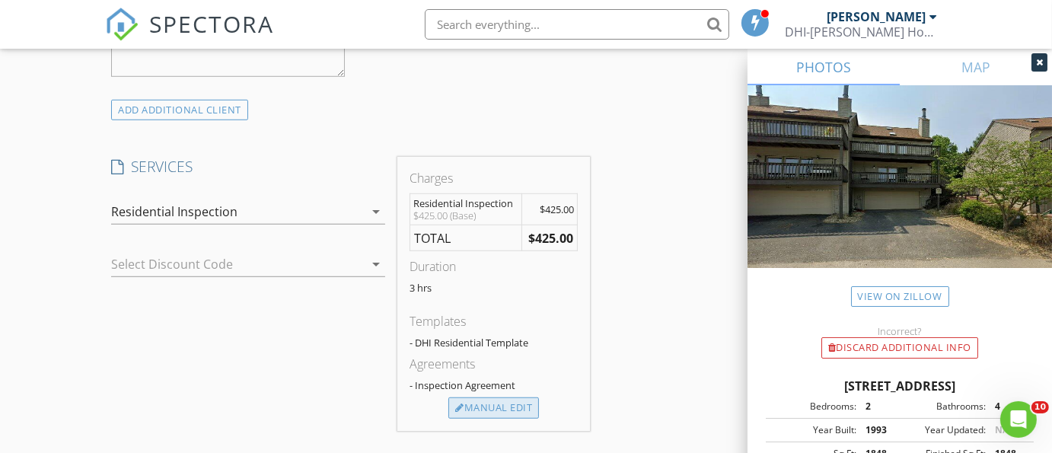
click at [498, 407] on div "Manual Edit" at bounding box center [494, 408] width 91 height 21
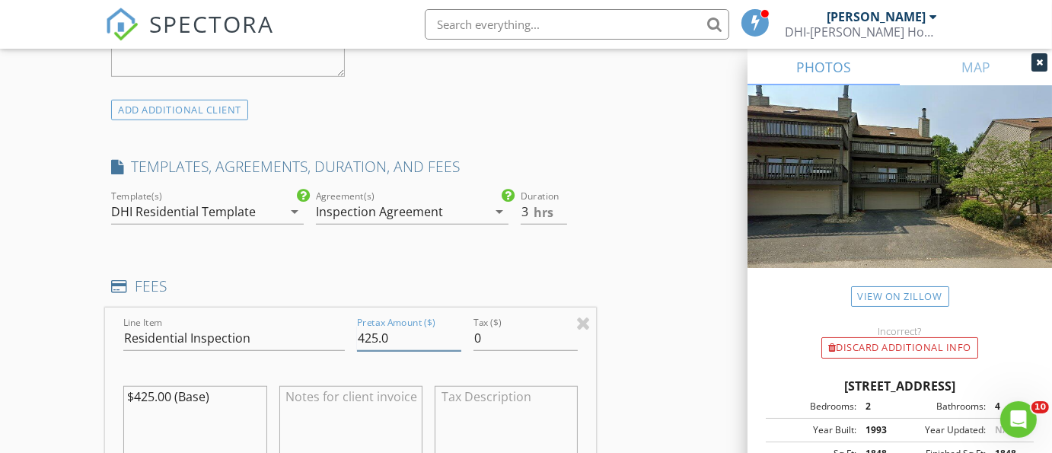
click at [373, 337] on input "425.0" at bounding box center [409, 338] width 104 height 25
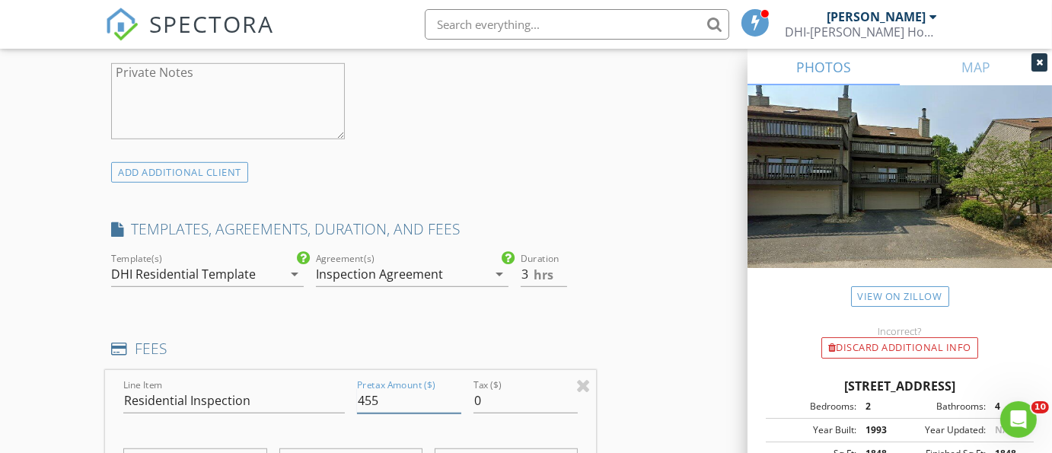
scroll to position [1079, 0]
type input "455"
click at [654, 369] on div "INSPECTOR(S) check_box Jeffrey Davis PRIMARY check_box_outline_blank Joshua Ove…" at bounding box center [526, 429] width 842 height 2663
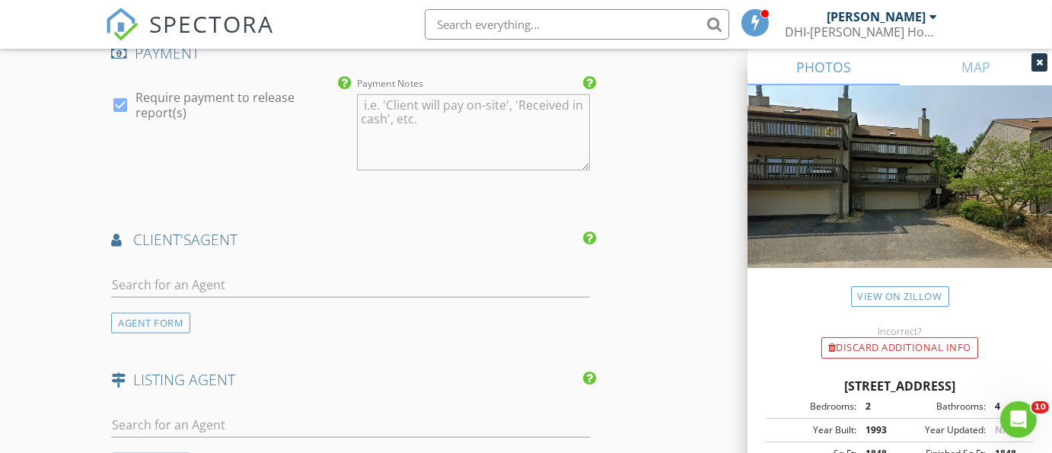
scroll to position [1841, 0]
click at [209, 274] on input "text" at bounding box center [350, 282] width 479 height 25
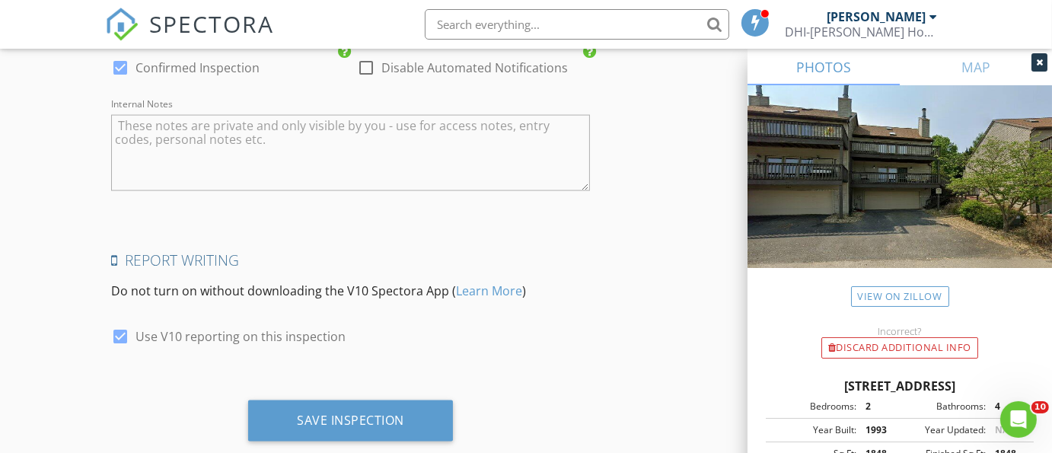
scroll to position [2422, 0]
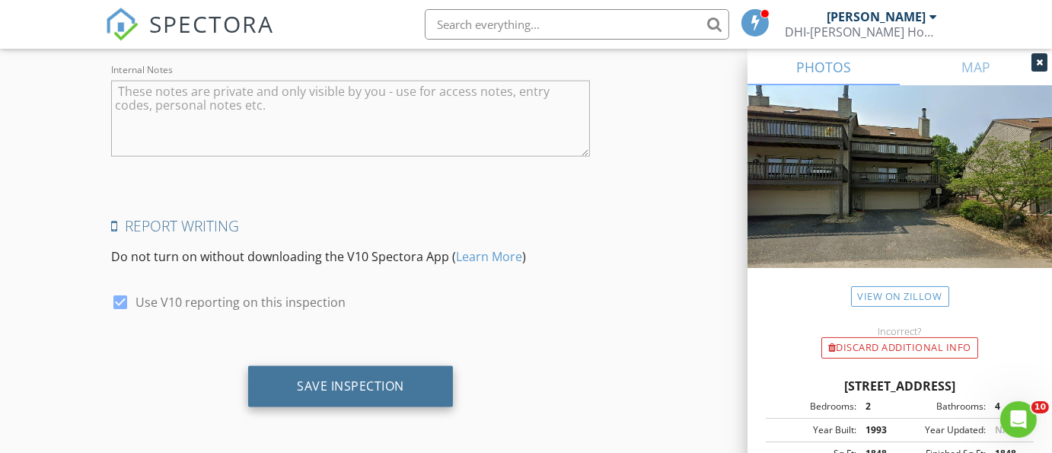
click at [369, 390] on div "Save Inspection" at bounding box center [350, 385] width 107 height 15
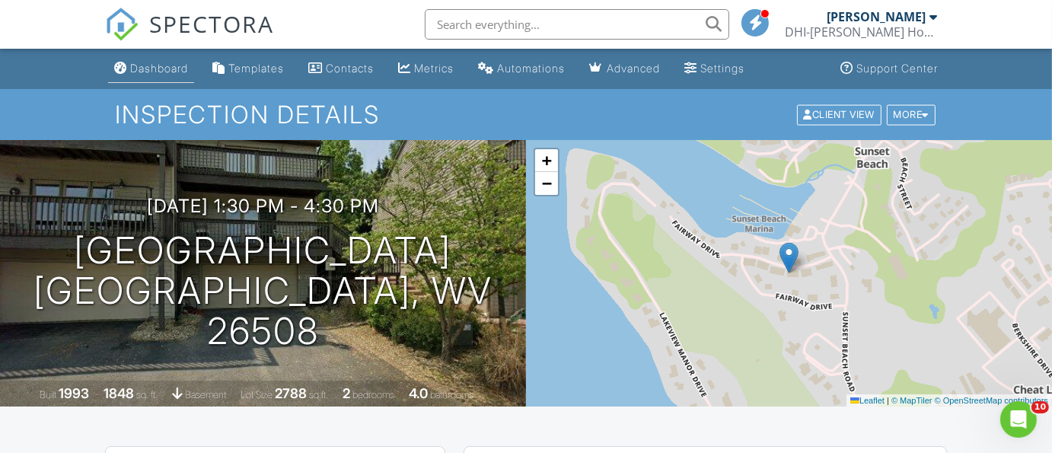
click at [174, 66] on div "Dashboard" at bounding box center [159, 68] width 58 height 13
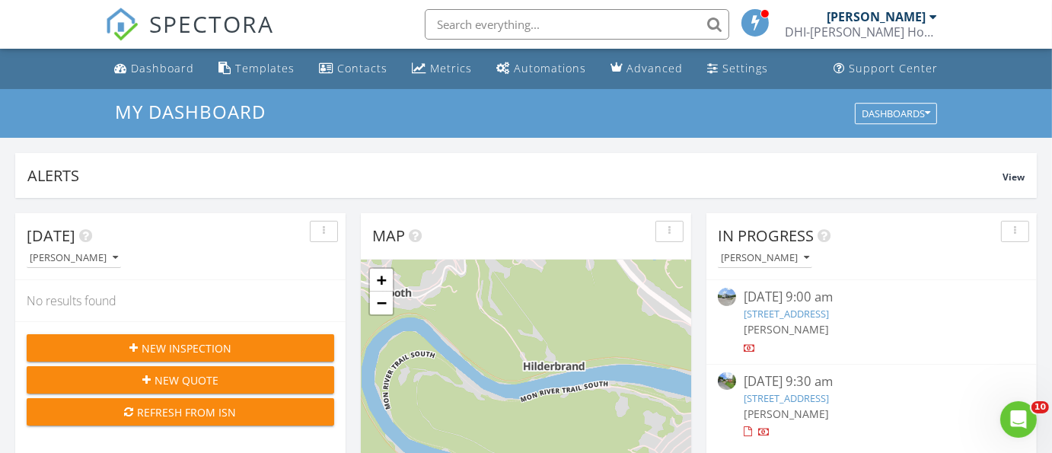
scroll to position [62, 0]
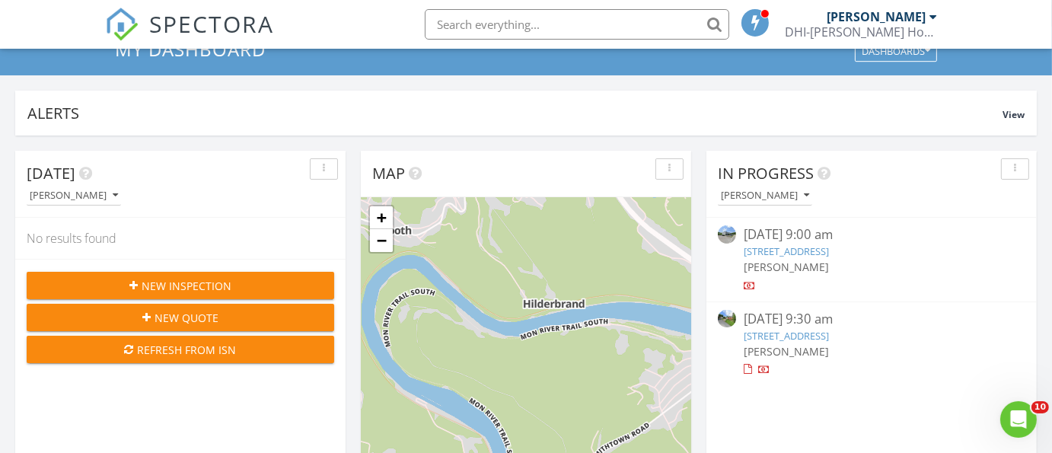
click at [826, 252] on link "[STREET_ADDRESS]" at bounding box center [786, 251] width 85 height 14
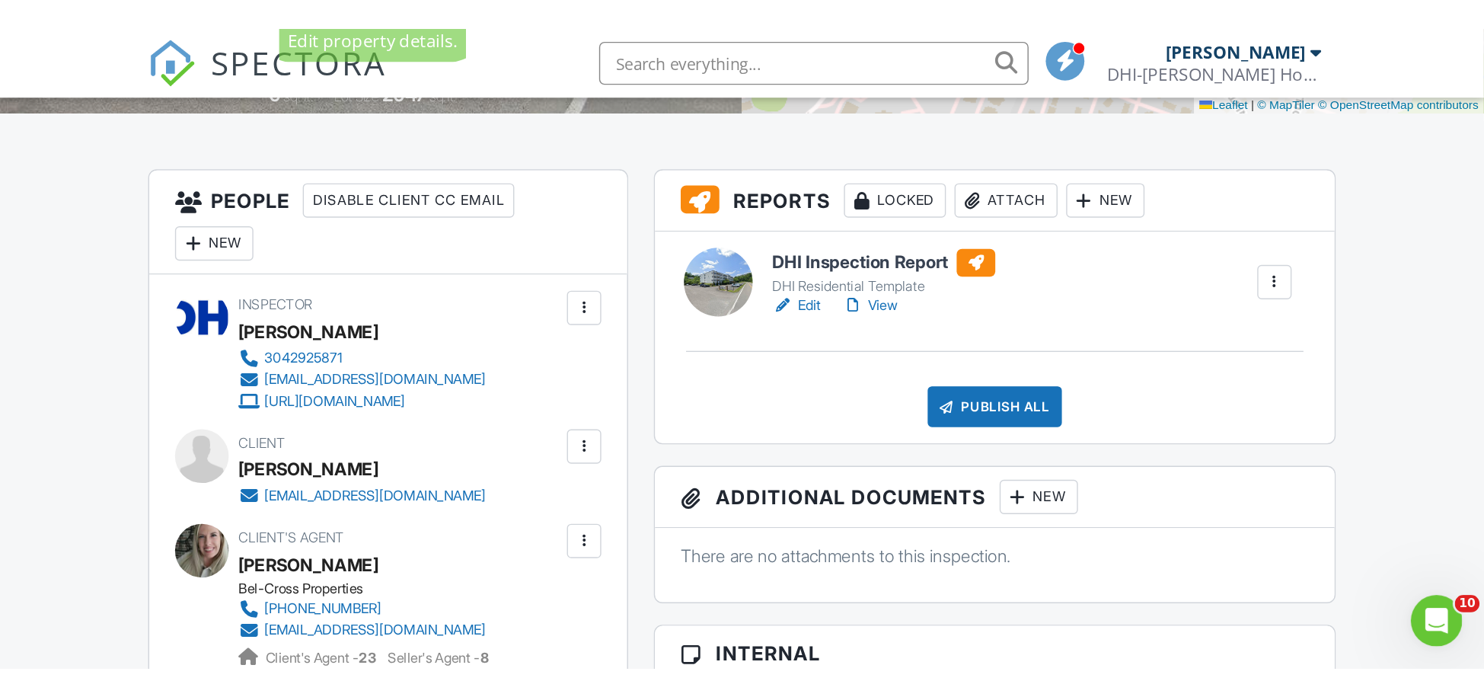
scroll to position [348, 0]
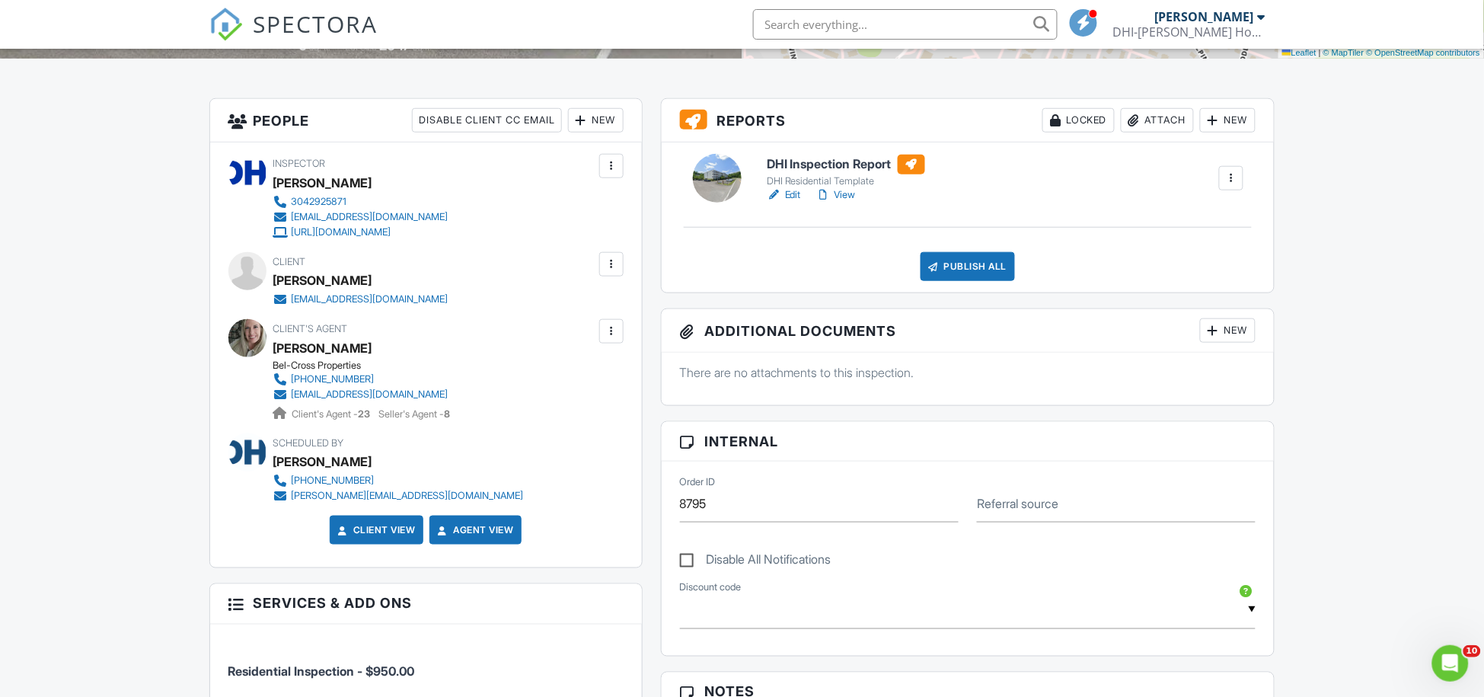
click at [794, 193] on link "Edit" at bounding box center [784, 194] width 34 height 15
